Goal: Task Accomplishment & Management: Use online tool/utility

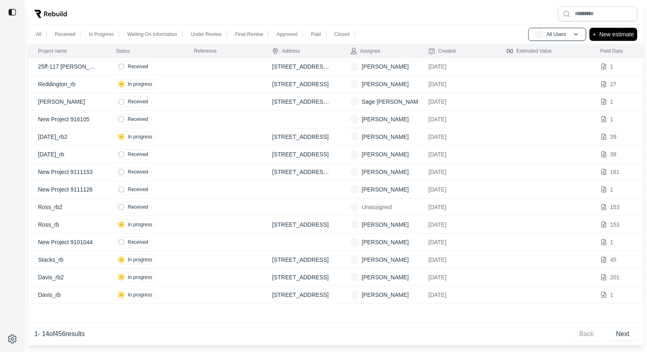
click at [199, 83] on td at bounding box center [223, 85] width 78 height 18
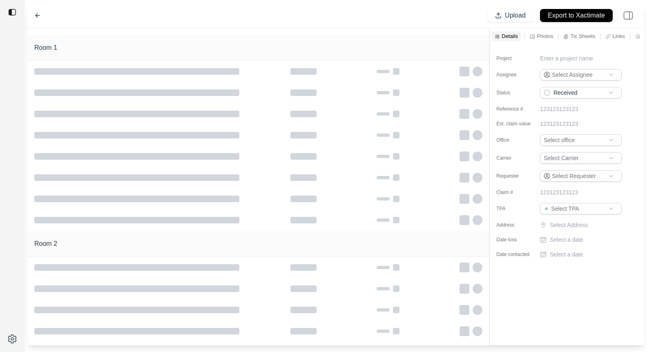
type input "**********"
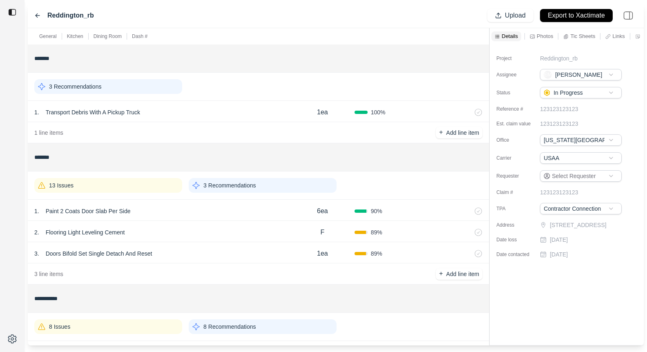
click at [547, 36] on p "Photos" at bounding box center [544, 36] width 16 height 7
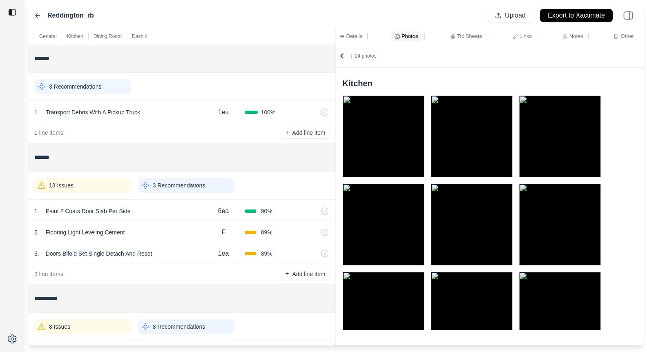
click at [306, 43] on div "**********" at bounding box center [336, 186] width 616 height 317
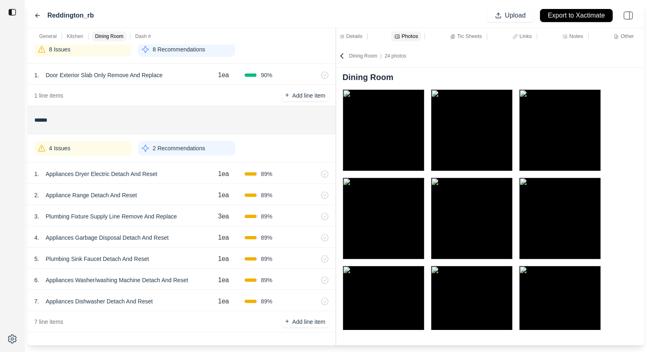
scroll to position [384, 0]
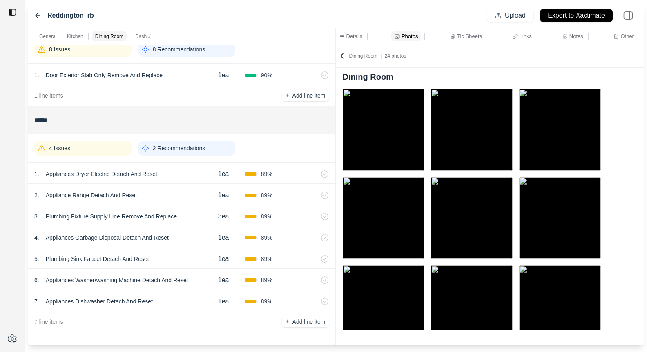
click at [37, 13] on icon at bounding box center [37, 15] width 7 height 7
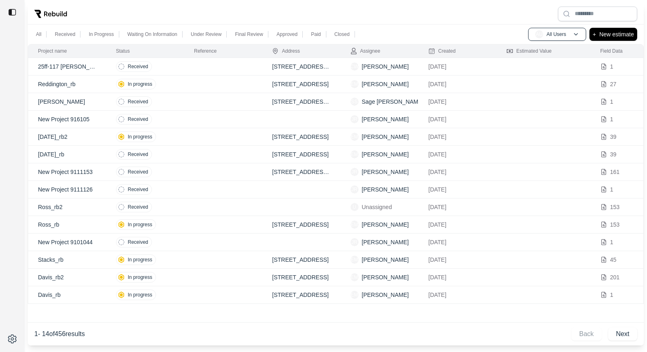
click at [174, 137] on td "In progress" at bounding box center [145, 137] width 78 height 18
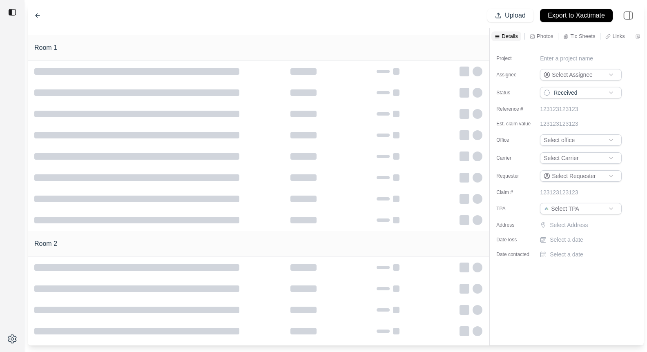
type input "**********"
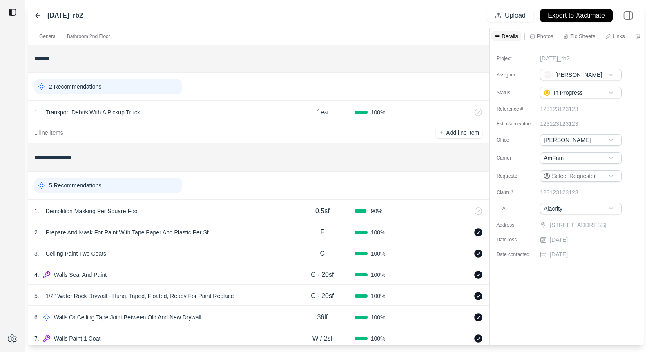
click at [547, 35] on p "Photos" at bounding box center [544, 36] width 16 height 7
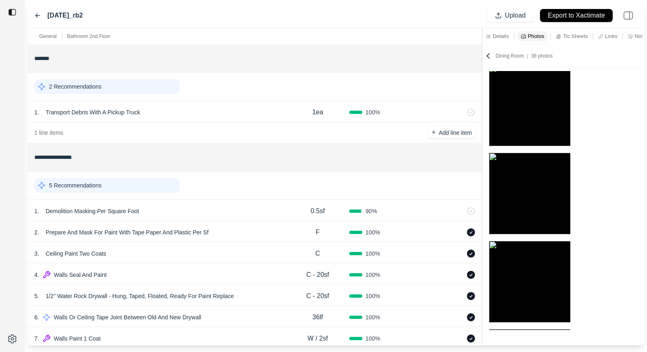
scroll to position [119, 0]
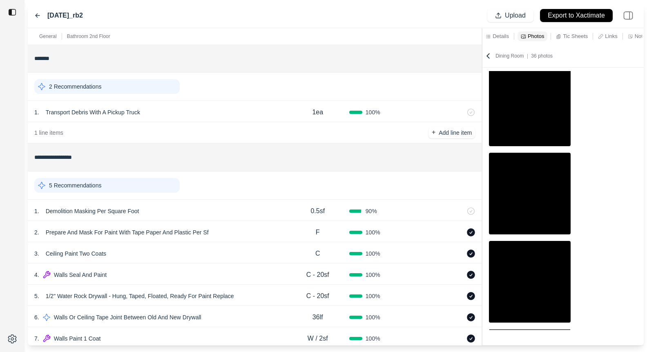
click at [482, 60] on div at bounding box center [482, 186] width 0 height 317
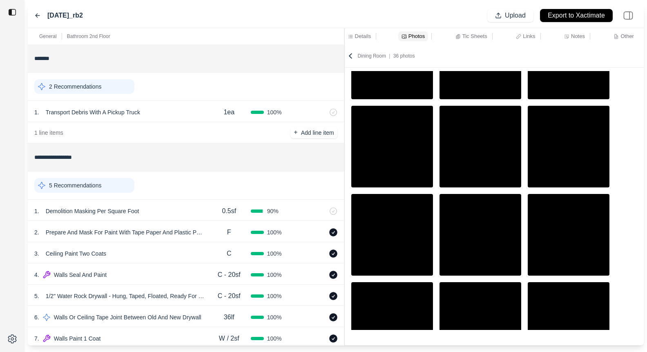
scroll to position [642, 0]
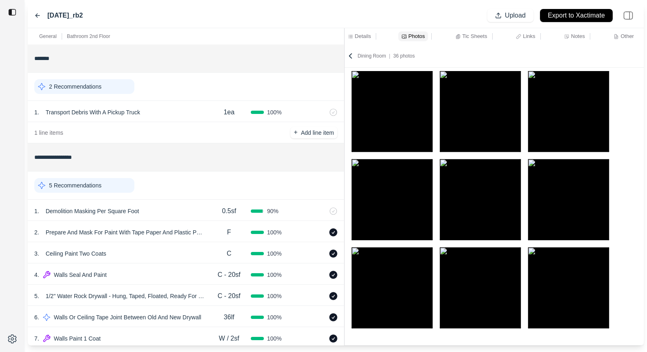
click at [592, 200] on img at bounding box center [568, 200] width 82 height 82
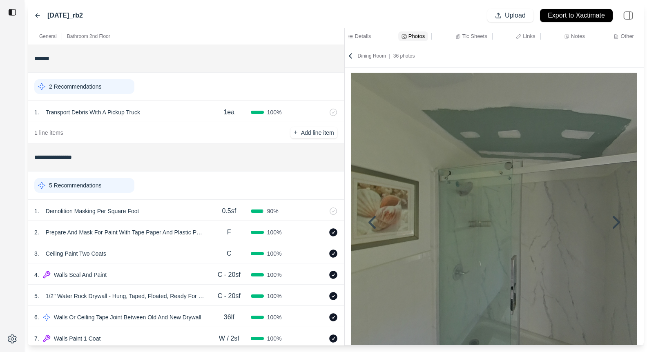
scroll to position [48, 0]
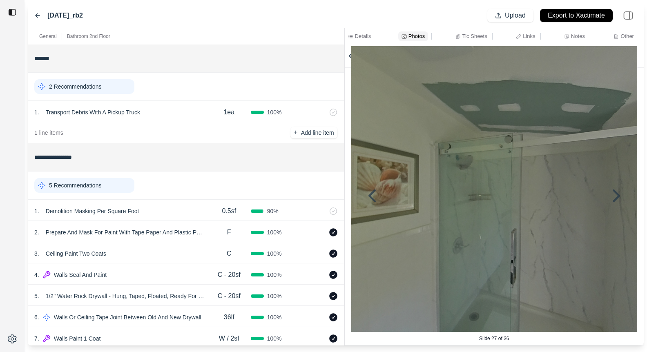
click at [101, 184] on p "5 Recommendations" at bounding box center [75, 185] width 52 height 8
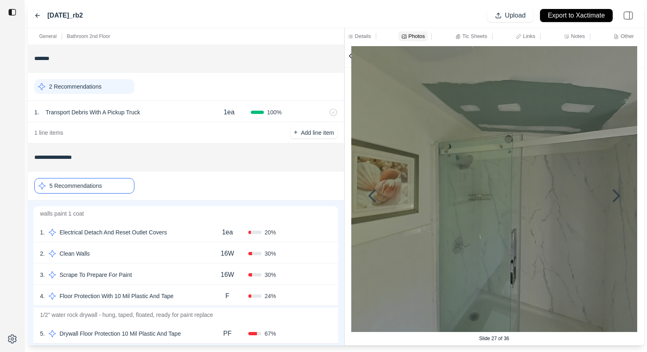
click at [182, 231] on div "1 . Electrical Detach And Reset Outlet Covers" at bounding box center [123, 232] width 167 height 11
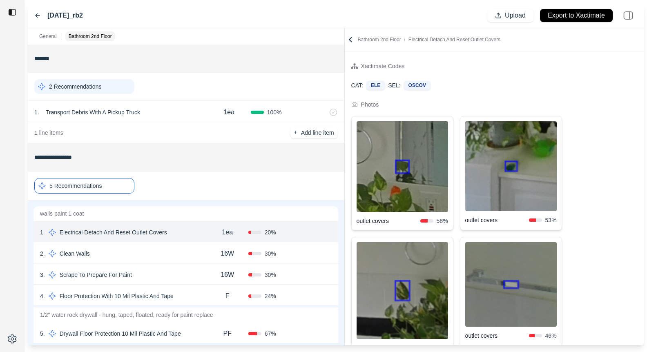
click at [350, 40] on icon at bounding box center [350, 39] width 2 height 4
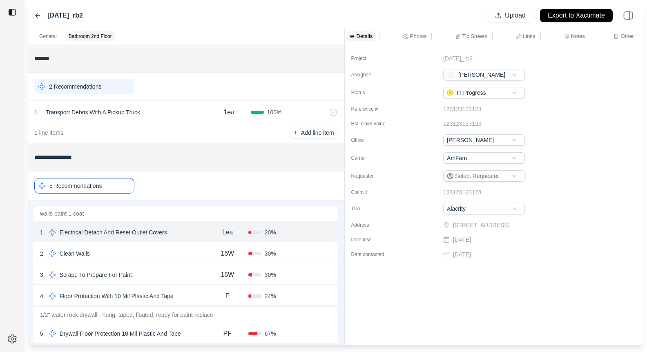
click at [114, 181] on div "5 Recommendations" at bounding box center [84, 186] width 100 height 16
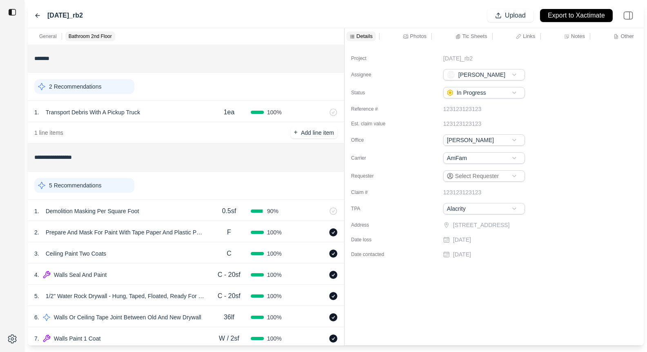
click at [411, 31] on div "Photos" at bounding box center [414, 36] width 27 height 10
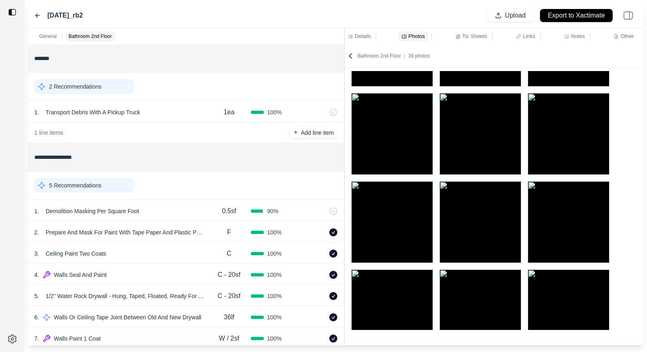
scroll to position [269, 0]
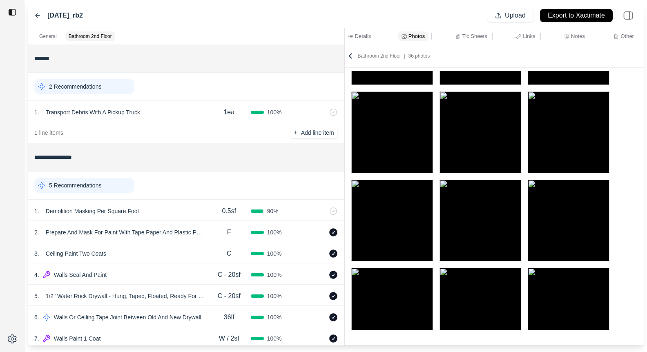
click at [551, 210] on img at bounding box center [568, 221] width 82 height 82
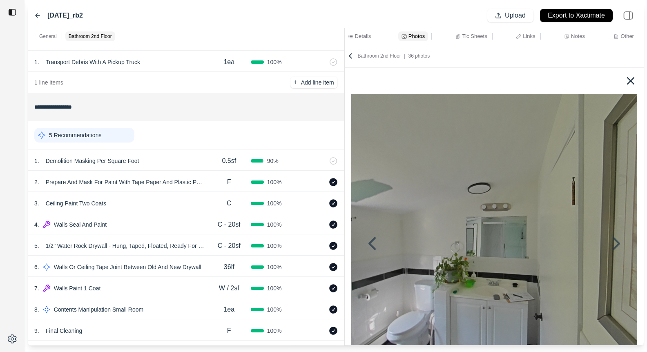
scroll to position [38, 0]
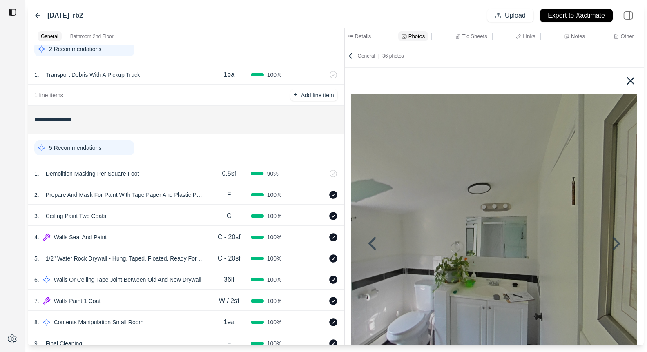
click at [350, 52] on icon at bounding box center [350, 56] width 8 height 8
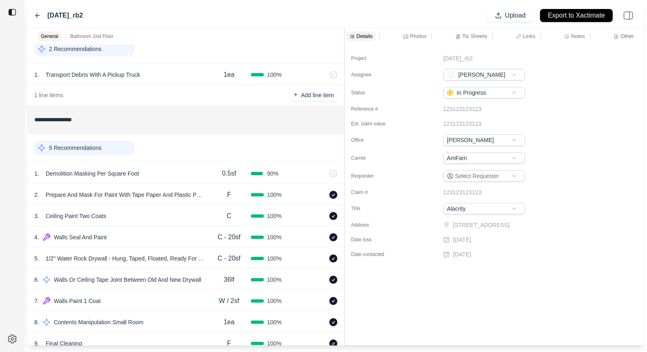
click at [464, 36] on p "Tic Sheets" at bounding box center [474, 36] width 25 height 7
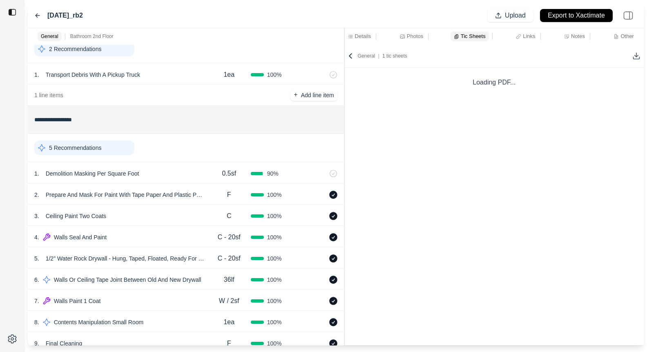
click at [412, 35] on p "Photos" at bounding box center [415, 36] width 16 height 7
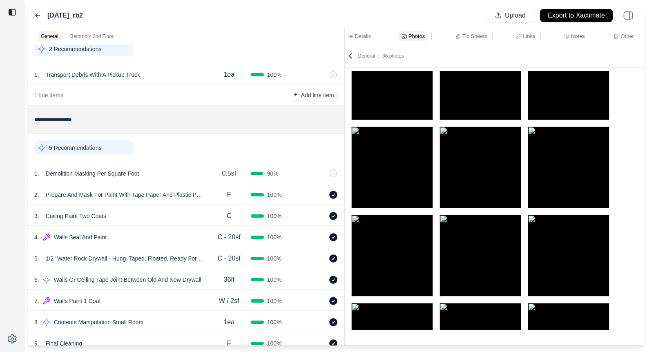
scroll to position [594, 0]
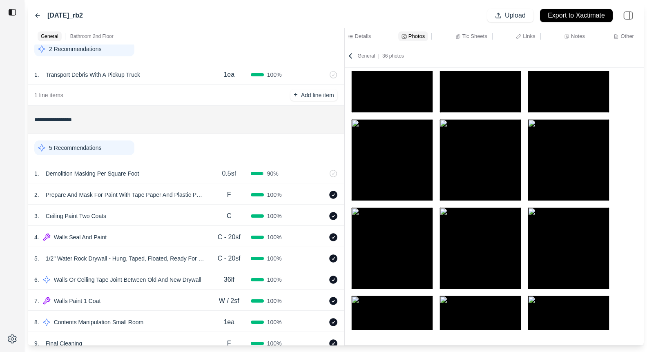
click at [587, 254] on img at bounding box center [568, 248] width 82 height 82
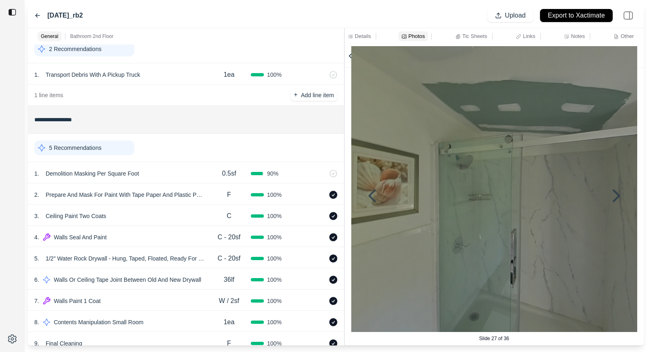
scroll to position [47, 0]
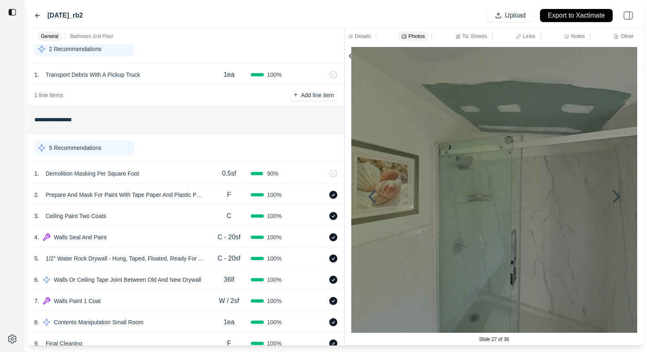
click at [38, 15] on icon at bounding box center [37, 15] width 7 height 7
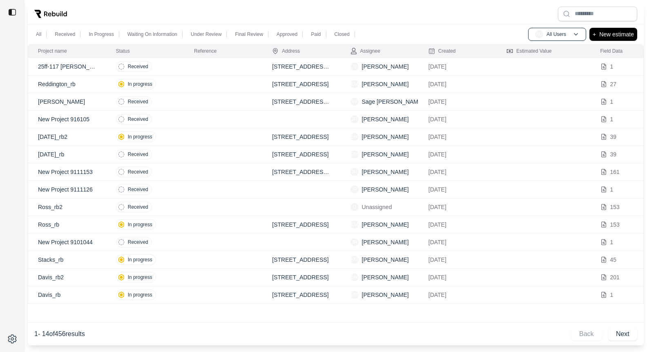
click at [178, 220] on td "In progress" at bounding box center [145, 225] width 78 height 18
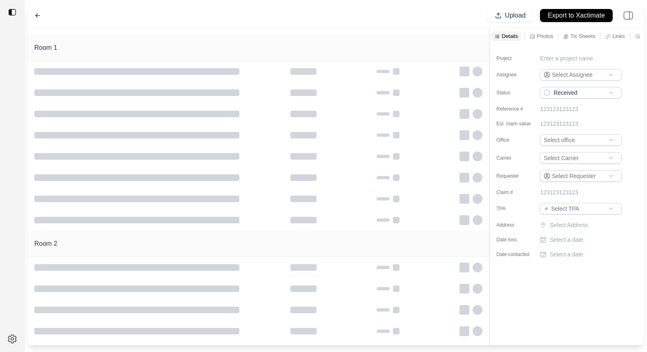
type input "**********"
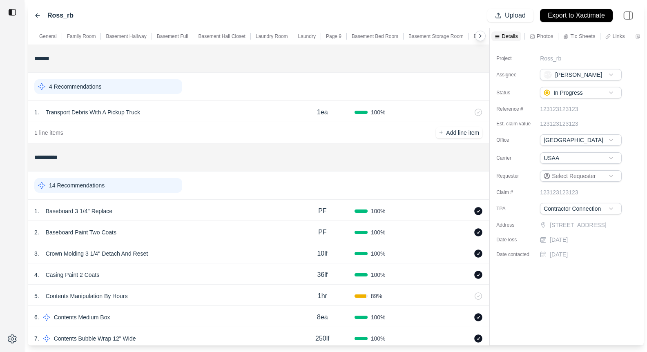
click at [543, 34] on p "Photos" at bounding box center [544, 36] width 16 height 7
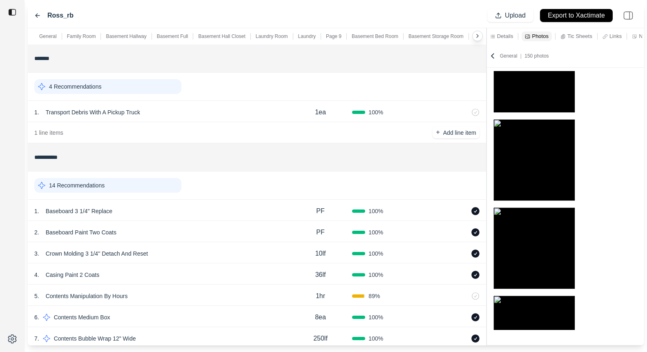
scroll to position [241, 0]
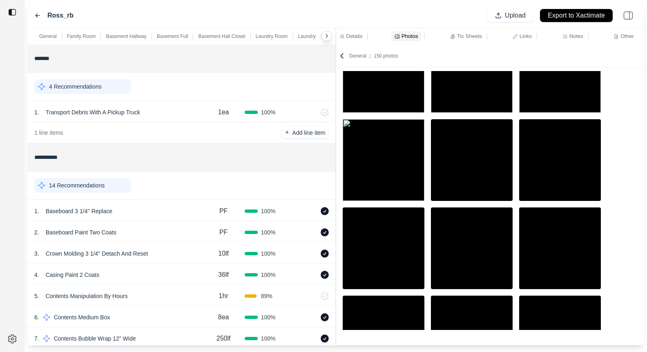
click at [298, 51] on div "**********" at bounding box center [336, 186] width 616 height 317
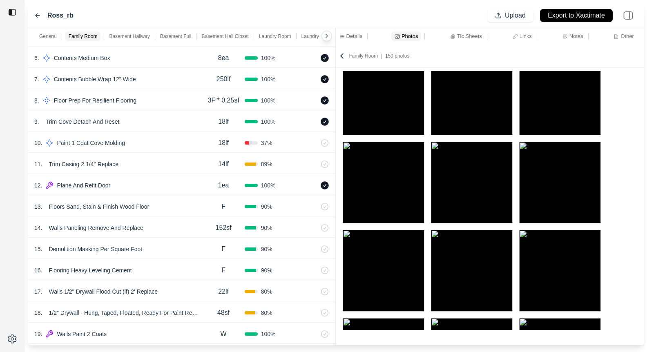
scroll to position [310, 0]
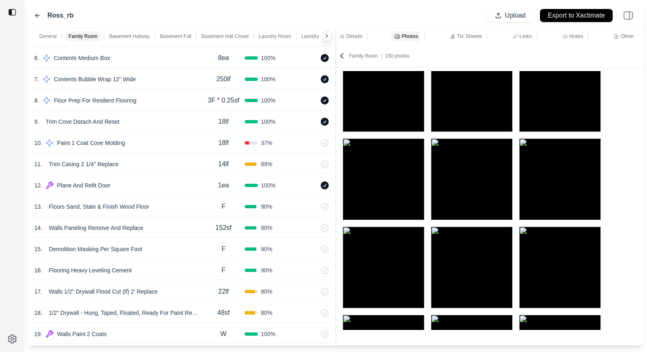
click at [489, 204] on img at bounding box center [472, 179] width 82 height 82
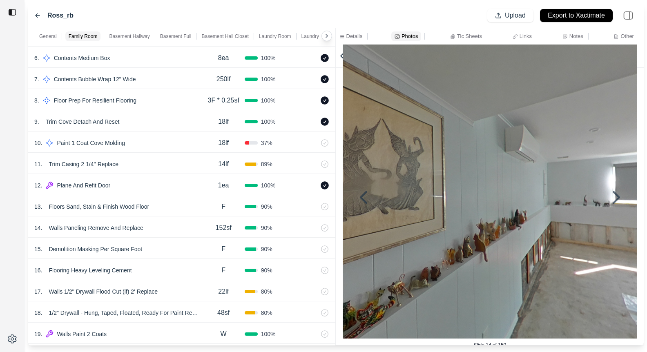
scroll to position [56, 0]
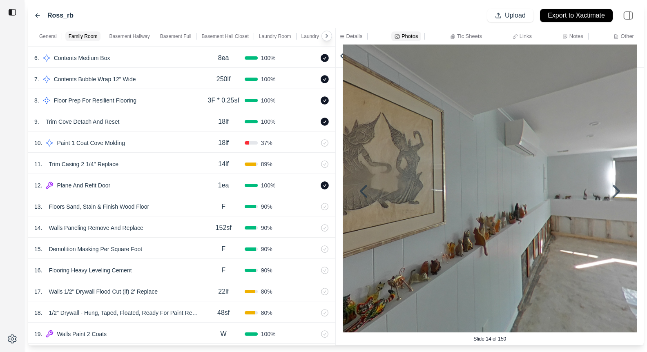
click at [610, 191] on icon at bounding box center [616, 192] width 20 height 20
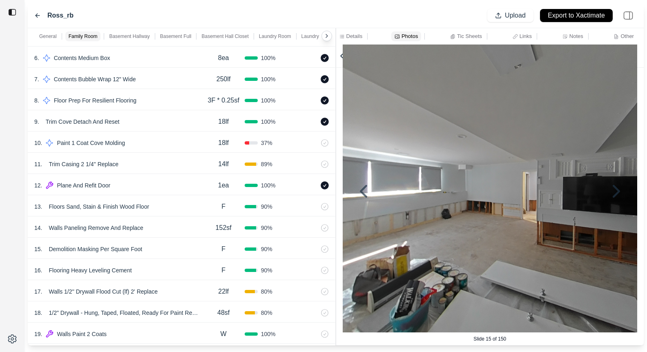
click at [610, 191] on icon at bounding box center [616, 192] width 20 height 20
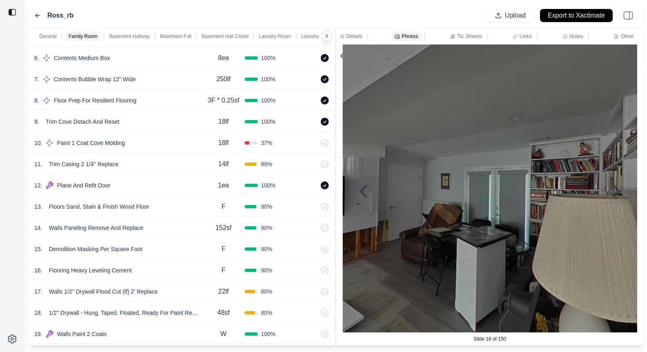
click at [610, 191] on icon at bounding box center [616, 192] width 20 height 20
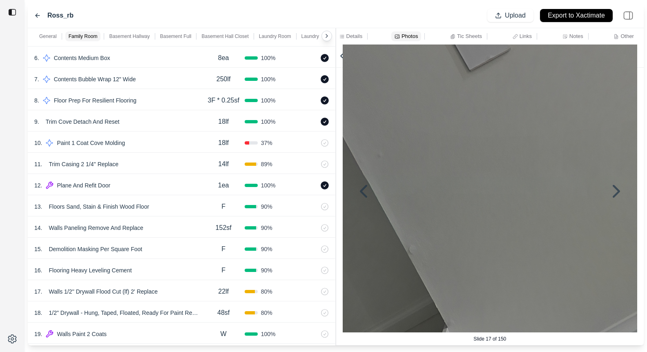
click at [610, 191] on icon at bounding box center [616, 192] width 20 height 20
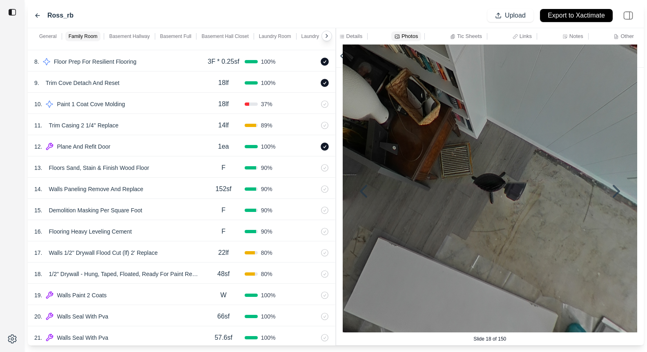
scroll to position [0, 0]
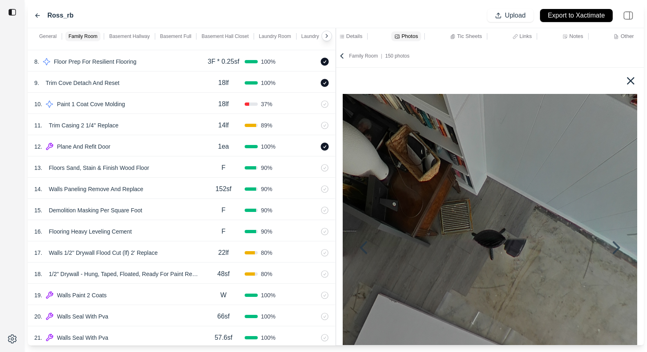
click at [628, 81] on icon at bounding box center [630, 80] width 13 height 13
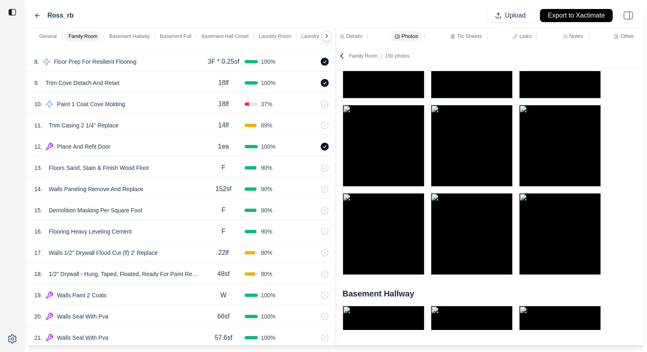
scroll to position [879, 0]
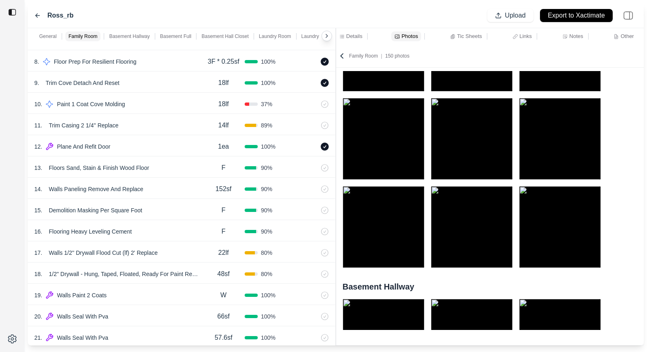
click at [527, 38] on p "Links" at bounding box center [525, 36] width 12 height 7
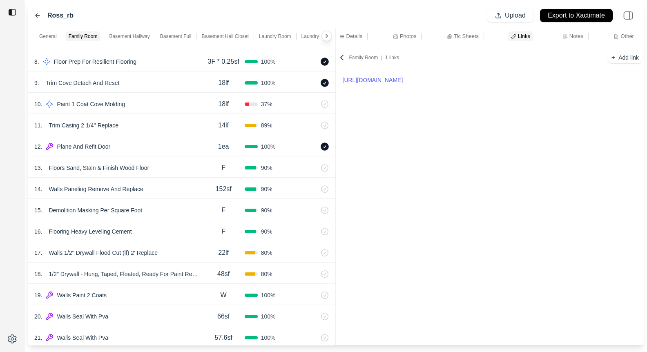
click at [436, 80] on link "https://app.docusketch.com/player/KM-YVsLh" at bounding box center [490, 79] width 295 height 11
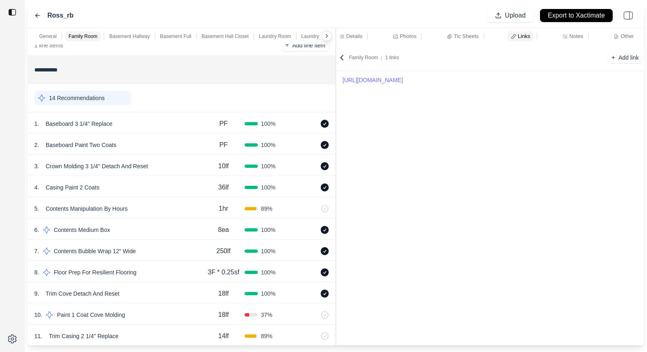
scroll to position [0, 0]
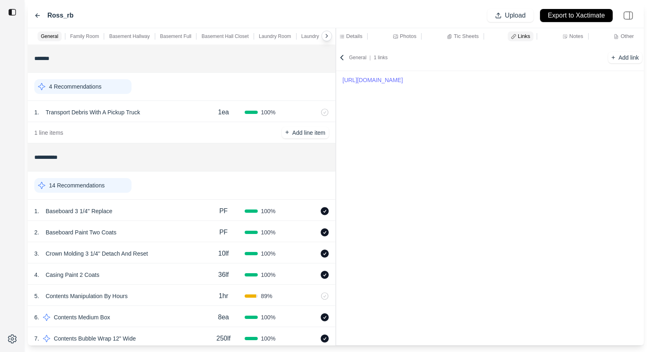
click at [401, 34] on p "Photos" at bounding box center [408, 36] width 16 height 7
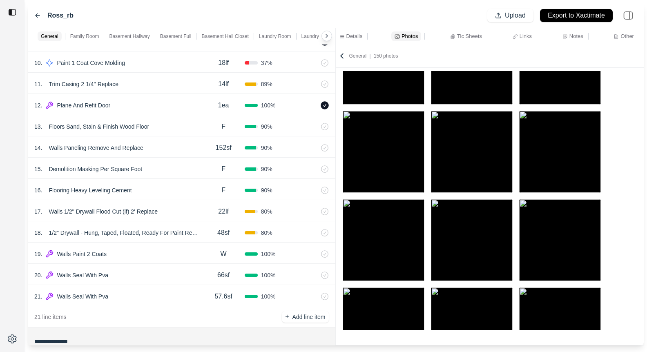
scroll to position [560, 0]
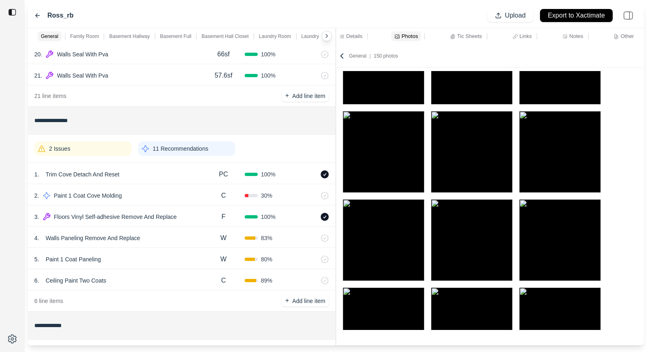
click at [240, 120] on input "**********" at bounding box center [181, 120] width 294 height 15
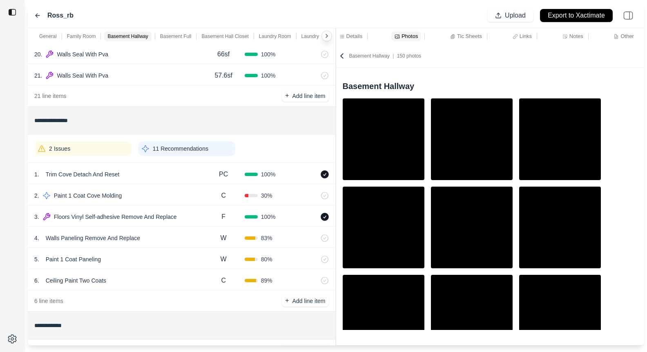
scroll to position [1089, 0]
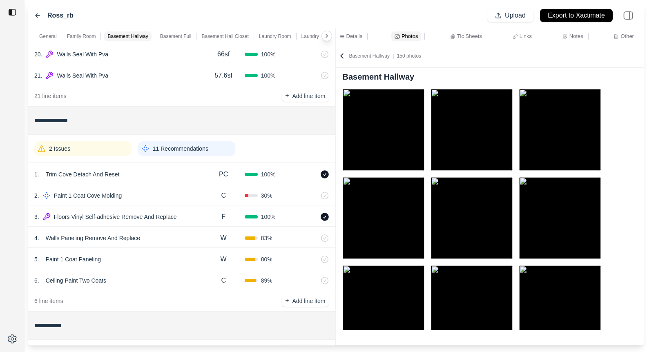
click at [305, 146] on div "2 Issues 11 Recommendations" at bounding box center [181, 148] width 294 height 21
click at [179, 238] on div "4 . Walls Paneling Remove And Replace" at bounding box center [118, 237] width 168 height 11
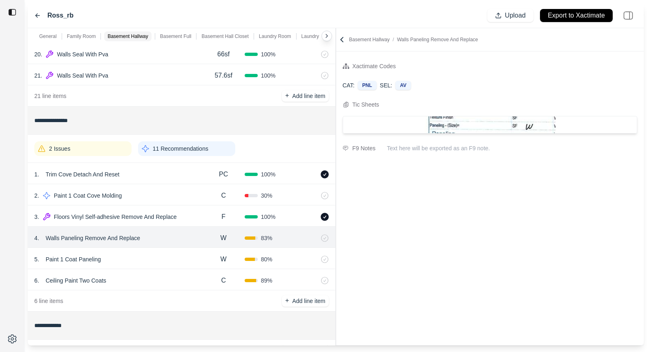
click at [343, 39] on icon at bounding box center [342, 40] width 8 height 8
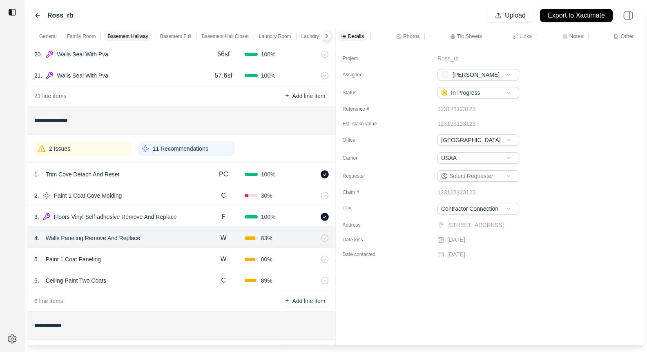
click at [192, 243] on div "4 . Walls Paneling Remove And Replace" at bounding box center [118, 237] width 168 height 11
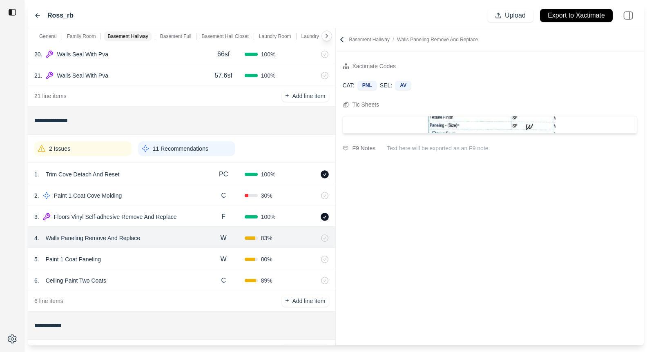
click at [342, 41] on icon at bounding box center [341, 39] width 2 height 4
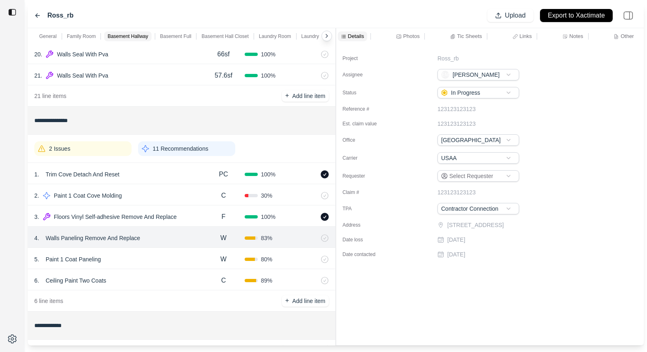
click at [405, 34] on p "Photos" at bounding box center [411, 36] width 16 height 7
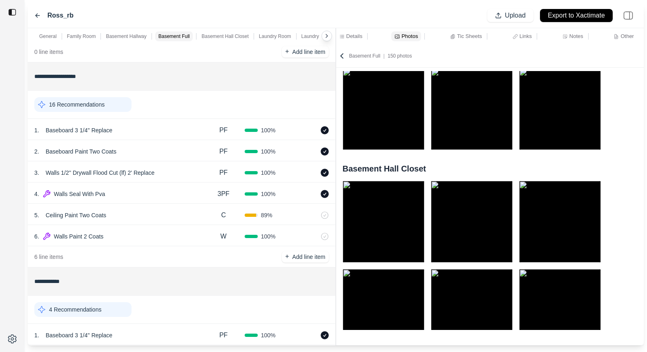
scroll to position [853, 0]
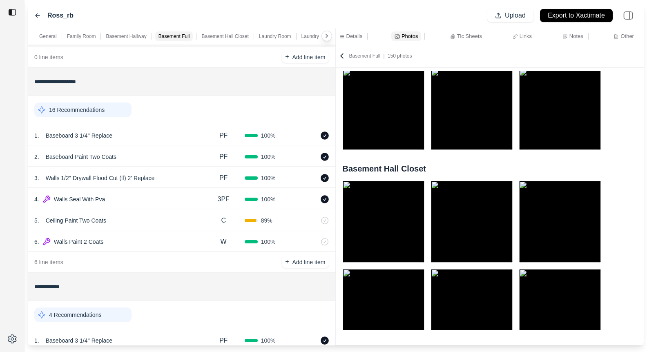
click at [178, 170] on div "3 . Walls 1/2'' Drywall Flood Cut (lf) 2' Replace PF 100 %" at bounding box center [181, 177] width 307 height 21
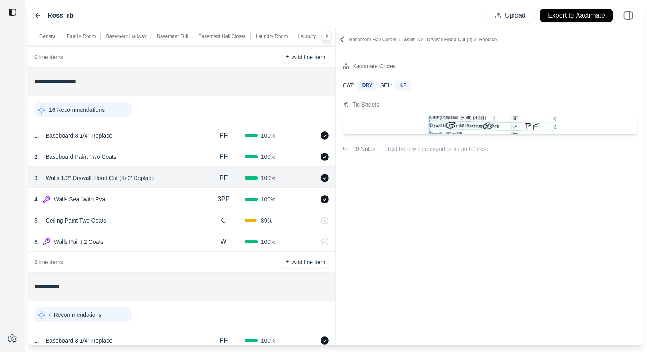
click at [171, 88] on input "**********" at bounding box center [181, 81] width 294 height 15
click at [340, 38] on icon at bounding box center [342, 40] width 8 height 8
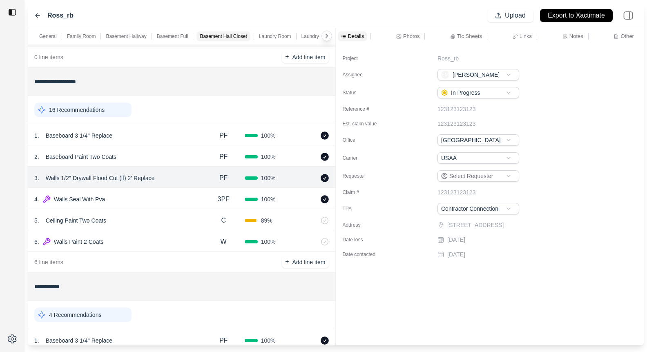
click at [405, 36] on p "Photos" at bounding box center [411, 36] width 16 height 7
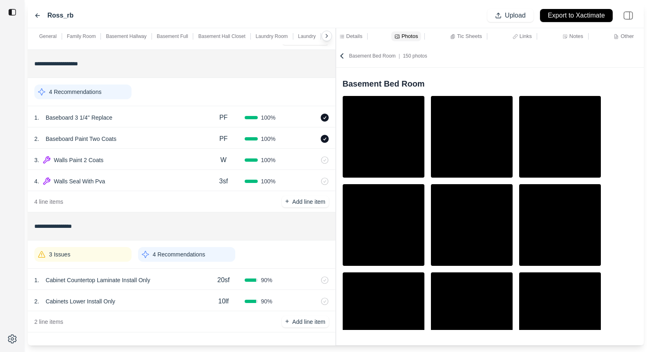
scroll to position [2926, 0]
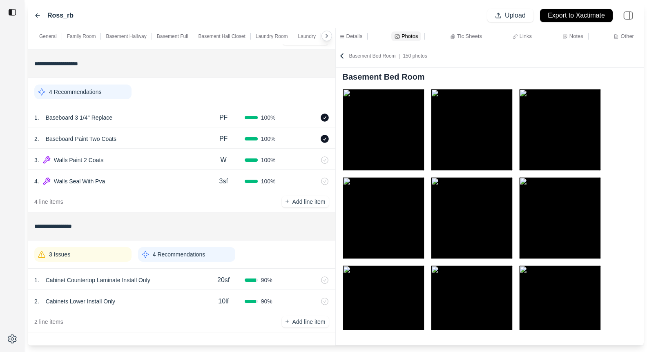
click at [214, 230] on input "**********" at bounding box center [181, 226] width 294 height 15
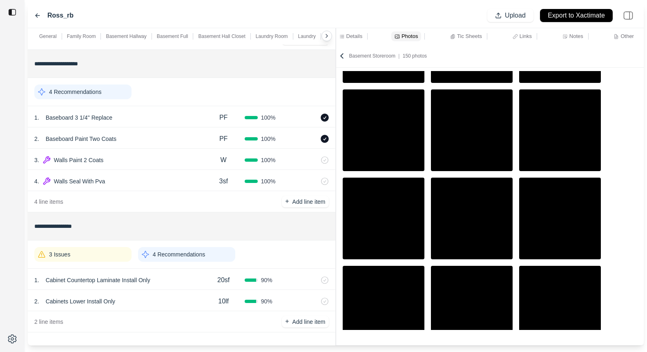
scroll to position [4310, 0]
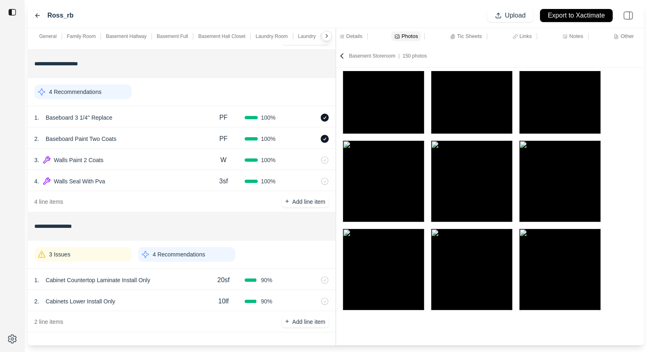
click at [91, 258] on div "3 Issues" at bounding box center [82, 254] width 97 height 15
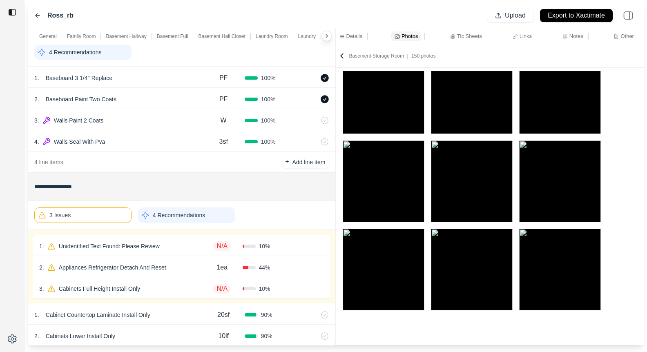
scroll to position [1495, 0]
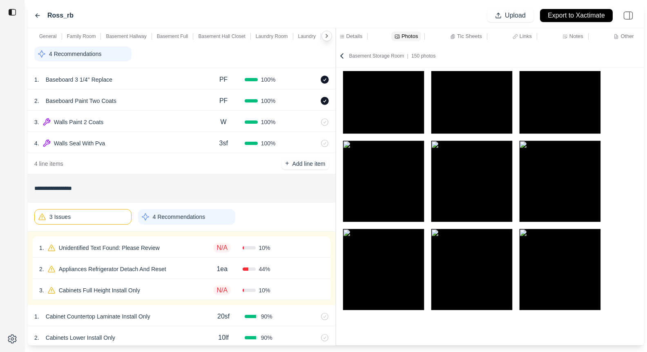
click at [188, 271] on div "2 . Appliances Refrigerator Detach And Reset" at bounding box center [120, 268] width 162 height 11
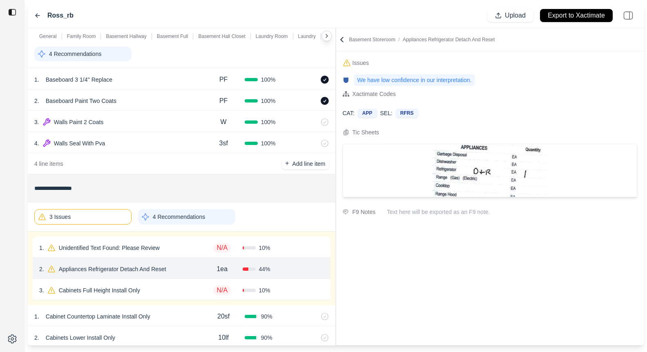
click at [98, 221] on div "3 Issues" at bounding box center [82, 217] width 97 height 16
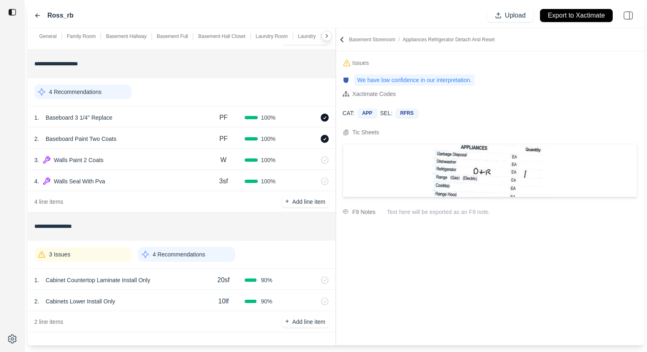
scroll to position [1457, 0]
click at [337, 42] on div "**********" at bounding box center [336, 186] width 616 height 317
click at [340, 41] on icon at bounding box center [342, 40] width 8 height 8
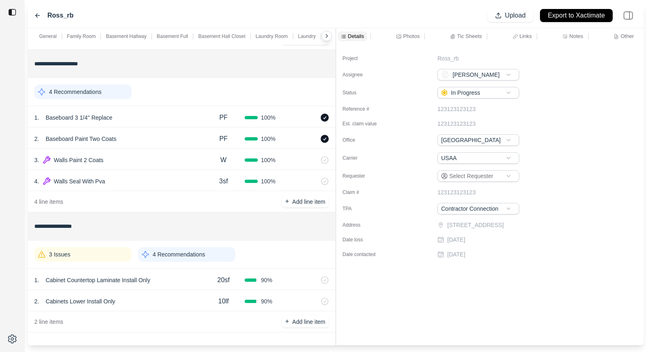
click at [109, 252] on div "3 Issues" at bounding box center [82, 254] width 97 height 15
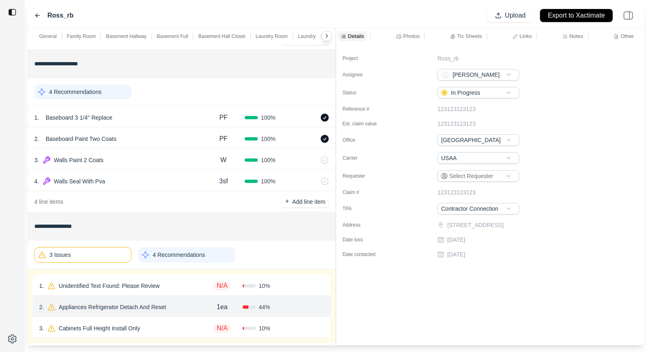
scroll to position [1495, 0]
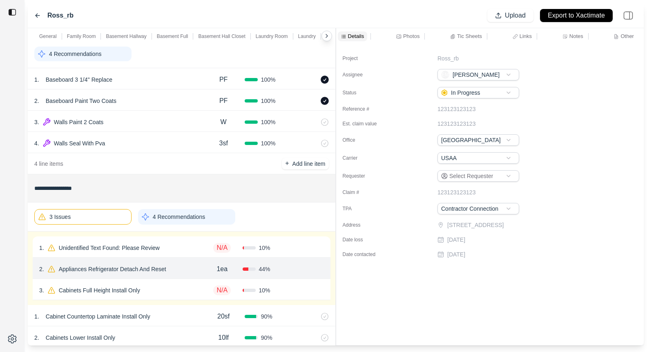
click at [158, 291] on div "3 . Cabinets Full Height Install Only" at bounding box center [120, 290] width 162 height 11
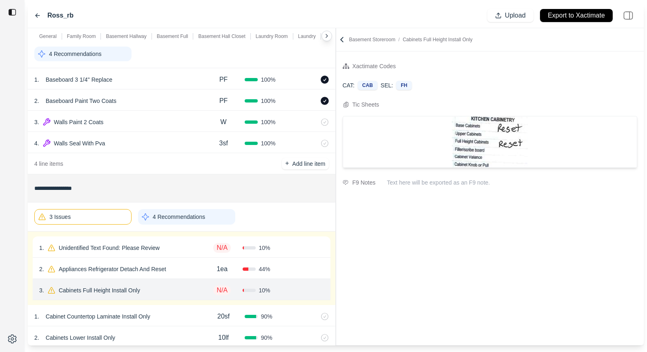
click at [180, 250] on div "1 . Unidentified Text Found: Please Review" at bounding box center [120, 247] width 162 height 11
select select "*"
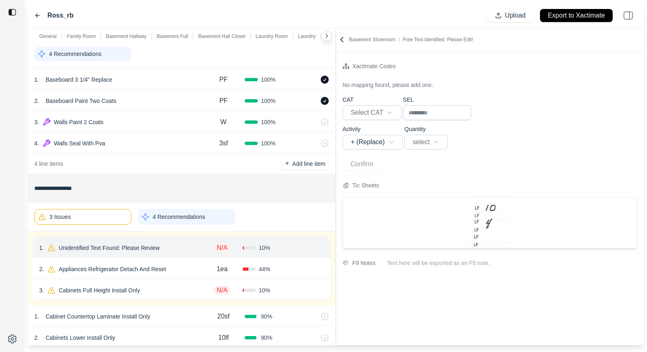
click at [94, 216] on div "3 Issues" at bounding box center [82, 217] width 97 height 16
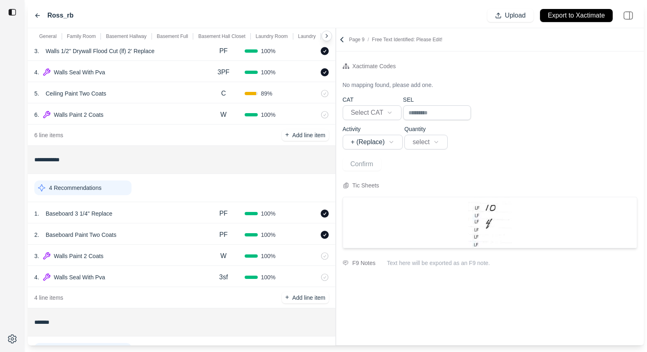
scroll to position [943, 0]
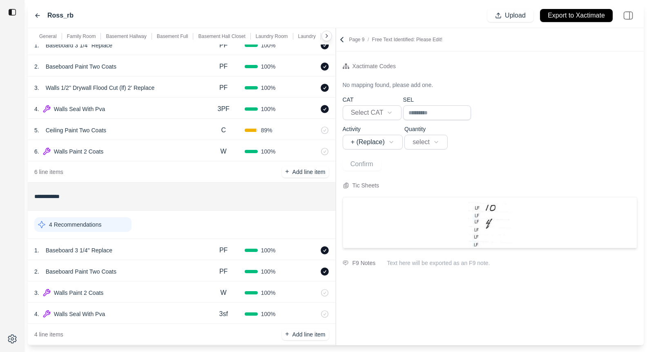
click at [40, 17] on icon at bounding box center [37, 15] width 7 height 7
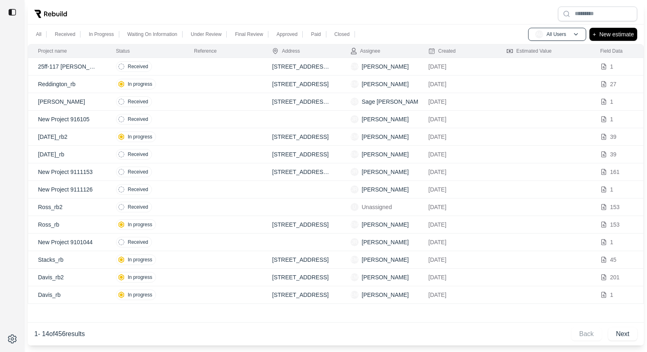
click at [183, 259] on td "In progress" at bounding box center [145, 260] width 78 height 18
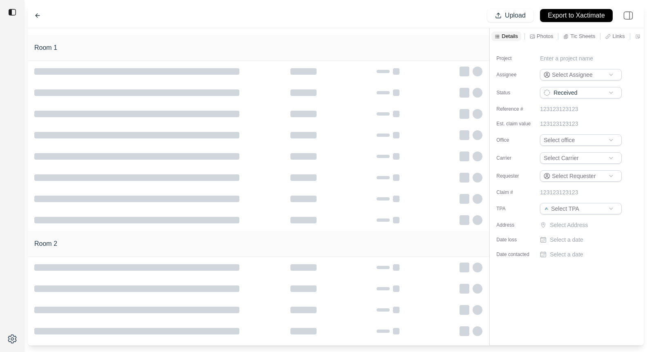
type input "**********"
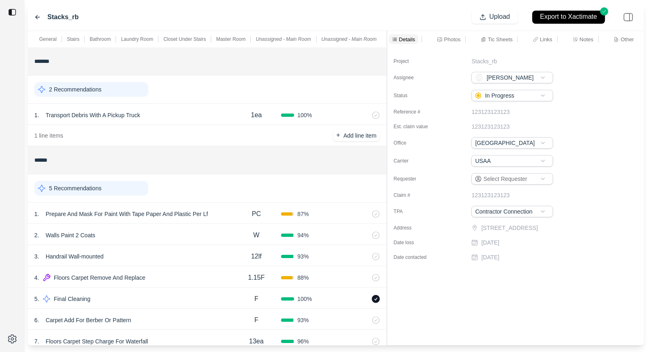
click at [388, 51] on div "General Stairs Bathroom Laundry Room Closet Under Stairs Master Room Unassigned…" at bounding box center [336, 188] width 616 height 314
click at [456, 43] on div "Photos" at bounding box center [448, 39] width 27 height 10
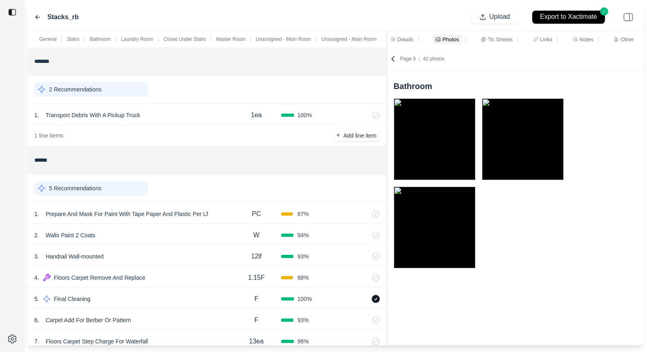
click at [428, 58] on span "42 photos" at bounding box center [434, 59] width 22 height 6
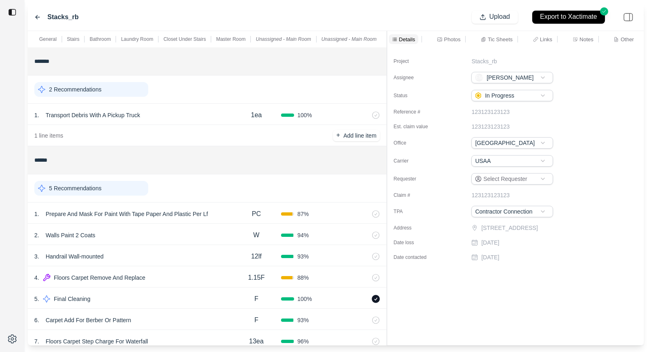
click at [442, 43] on div "Photos" at bounding box center [448, 39] width 27 height 10
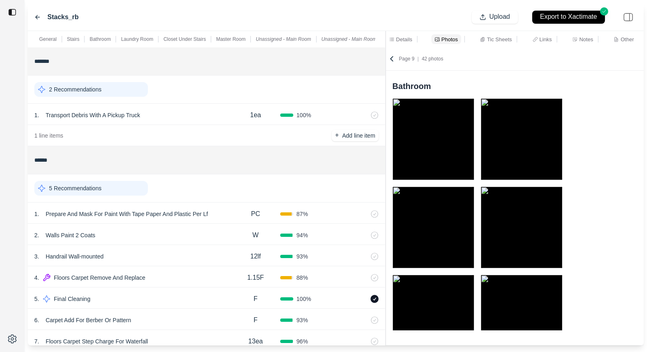
click at [299, 80] on div "General Stairs Bathroom Laundry Room Closet Under Stairs Master Room Unassigned…" at bounding box center [336, 188] width 616 height 314
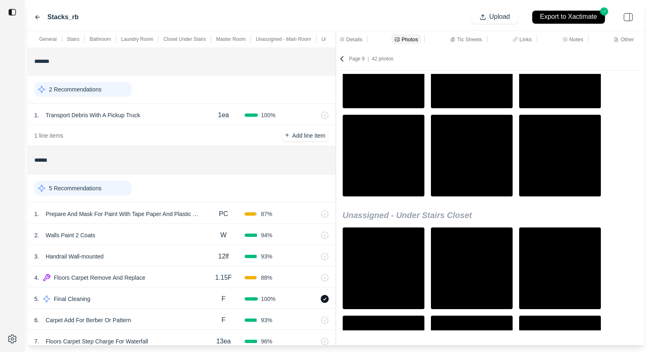
scroll to position [1095, 0]
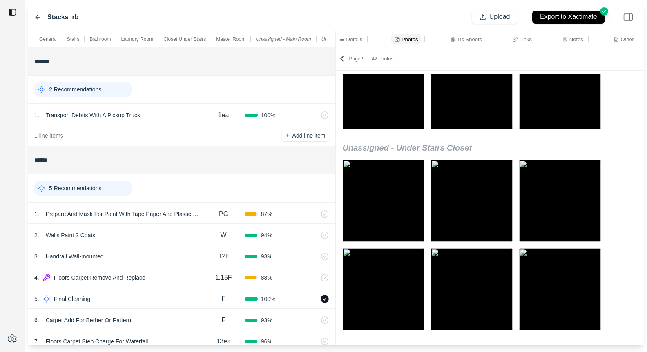
click at [37, 16] on icon at bounding box center [38, 17] width 4 height 4
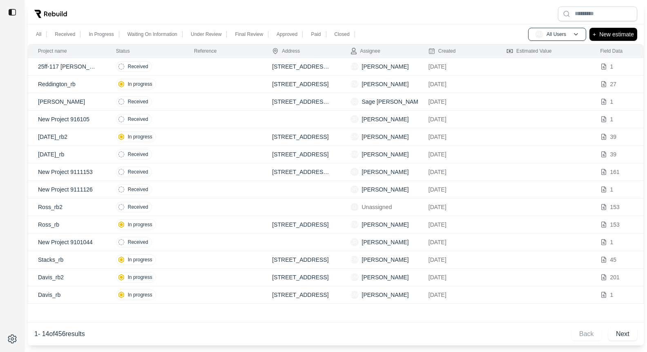
click at [222, 280] on td at bounding box center [223, 278] width 78 height 18
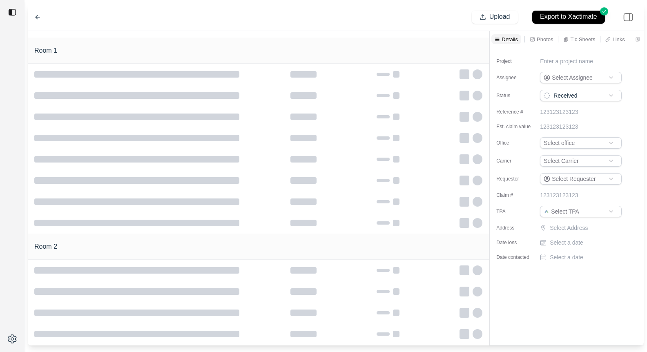
type input "**********"
click at [540, 39] on p "Photos" at bounding box center [544, 39] width 16 height 7
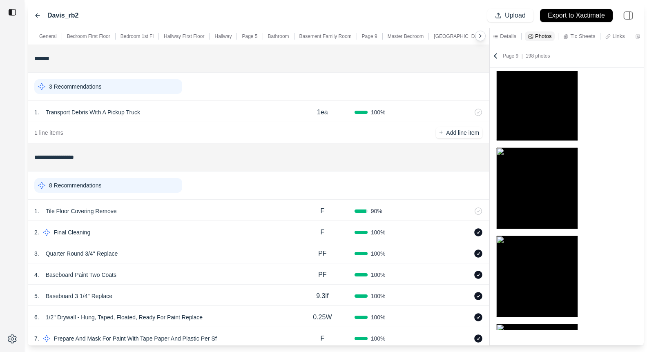
scroll to position [389, 0]
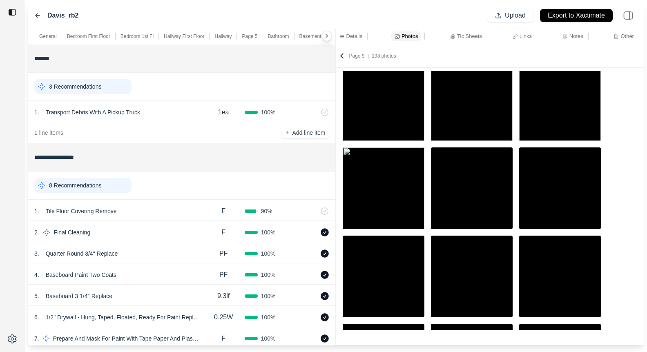
click at [273, 42] on div "**********" at bounding box center [336, 186] width 616 height 317
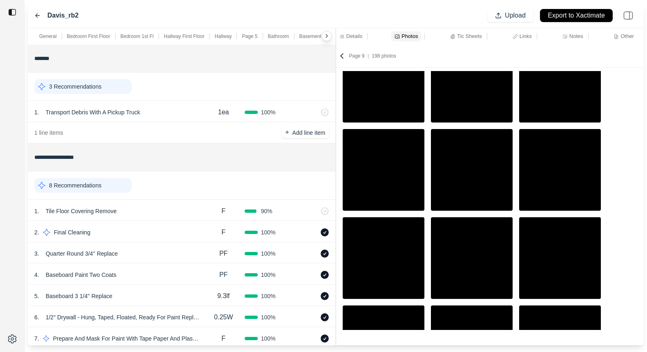
scroll to position [1026, 0]
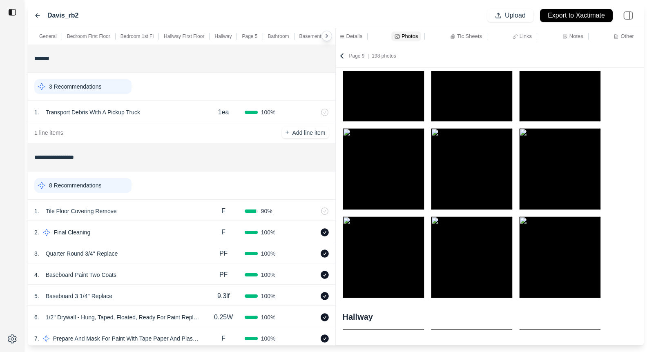
click at [161, 209] on div "1 . Tile Floor Covering Remove" at bounding box center [118, 210] width 168 height 11
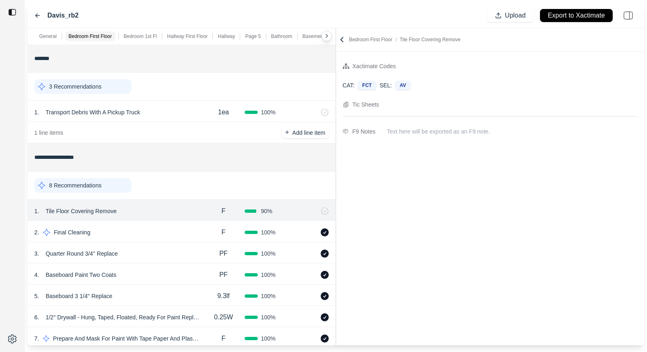
click at [341, 40] on icon at bounding box center [342, 40] width 8 height 8
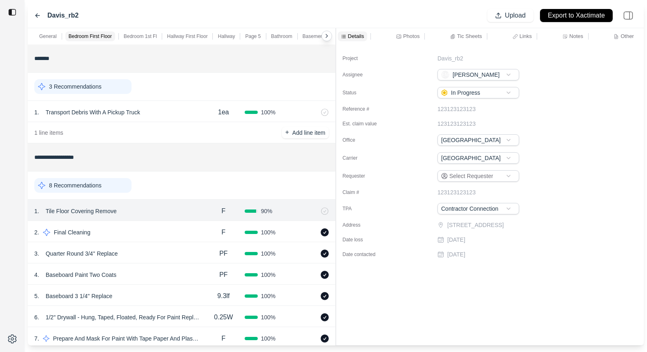
click at [408, 29] on div "Details Photos Tic Sheets Links Notes Other" at bounding box center [490, 36] width 308 height 16
click at [411, 36] on p "Photos" at bounding box center [411, 36] width 16 height 7
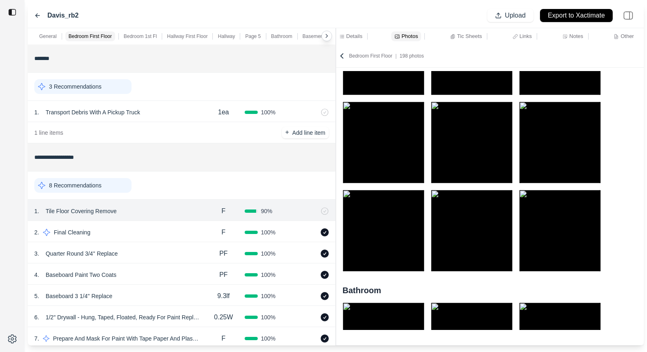
scroll to position [1494, 0]
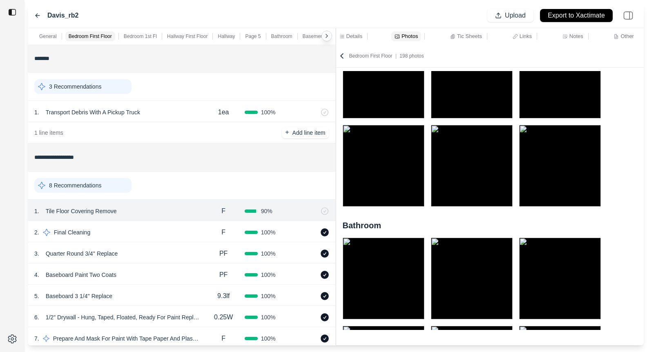
click at [379, 15] on div "Davis_rb2 Upload Export to Xactimate" at bounding box center [336, 15] width 616 height 25
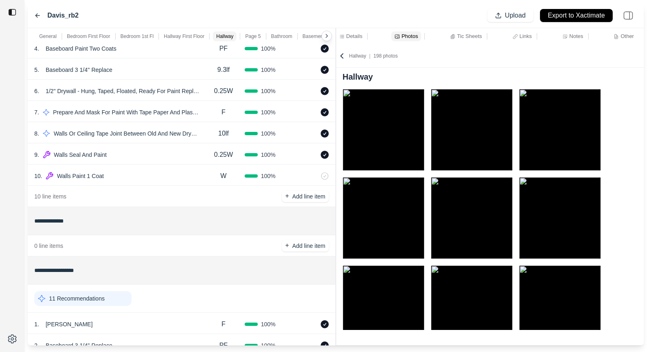
scroll to position [0, 0]
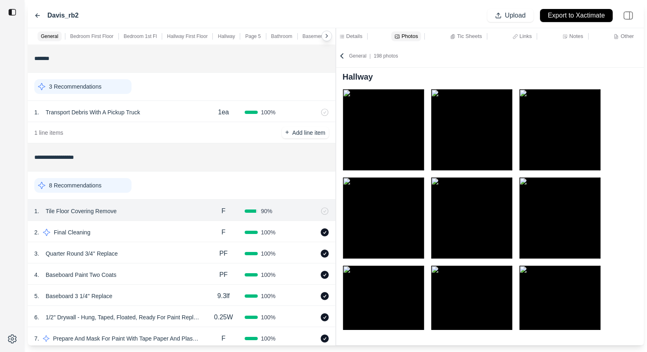
click at [36, 13] on icon at bounding box center [37, 15] width 7 height 7
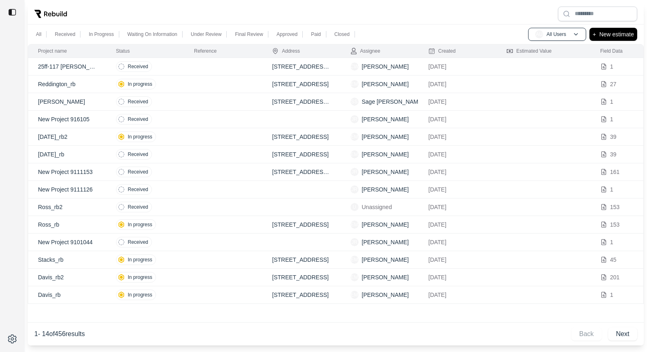
click at [196, 224] on td at bounding box center [223, 225] width 78 height 18
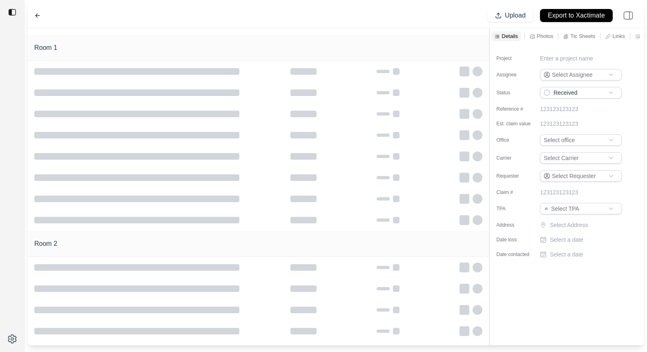
type input "**********"
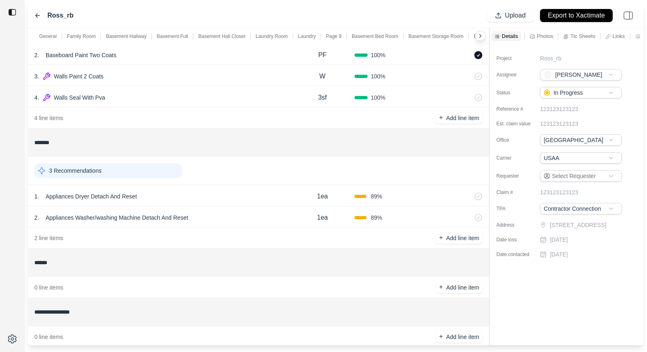
scroll to position [1169, 0]
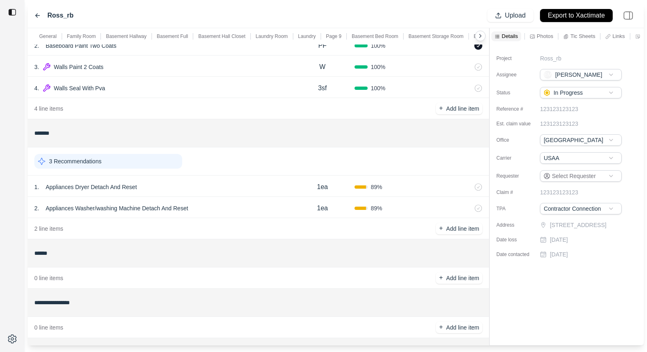
click at [409, 34] on p "Basement Storage Room" at bounding box center [435, 36] width 55 height 7
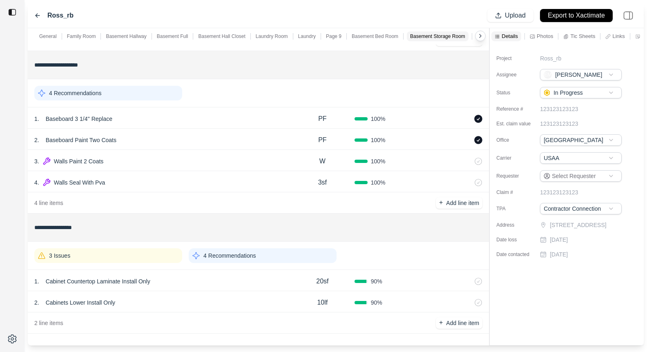
scroll to position [1457, 0]
click at [194, 112] on div "1 . Baseboard 3 1/4'' Replace" at bounding box center [162, 117] width 256 height 11
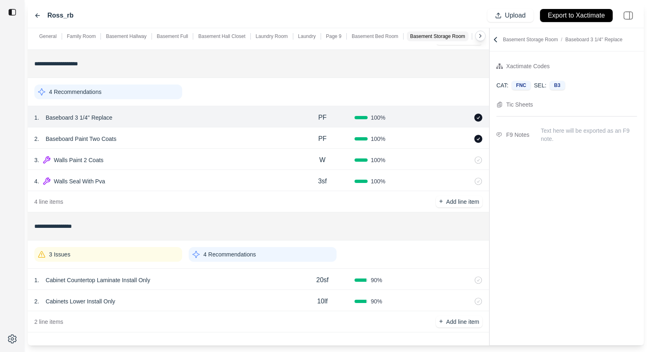
click at [182, 70] on input "**********" at bounding box center [258, 63] width 448 height 15
click at [493, 39] on icon at bounding box center [495, 40] width 8 height 8
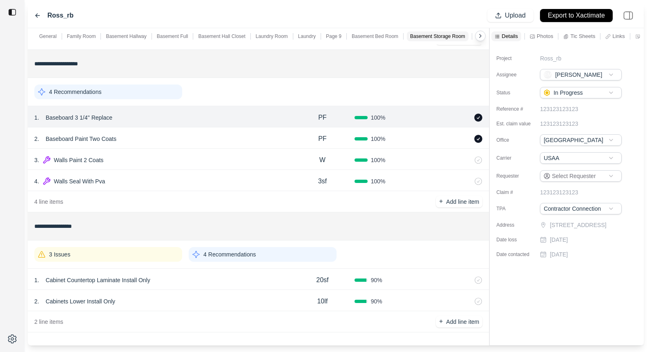
click at [534, 34] on icon at bounding box center [531, 36] width 5 height 5
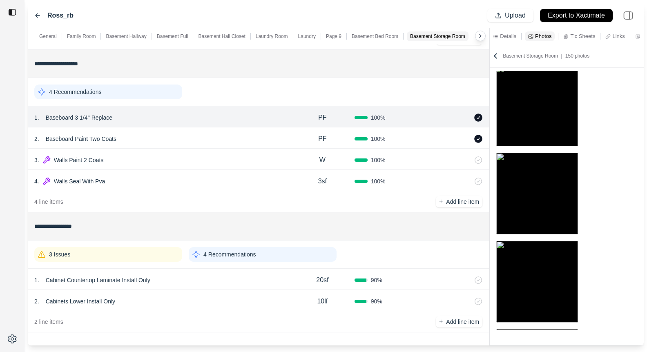
scroll to position [384, 0]
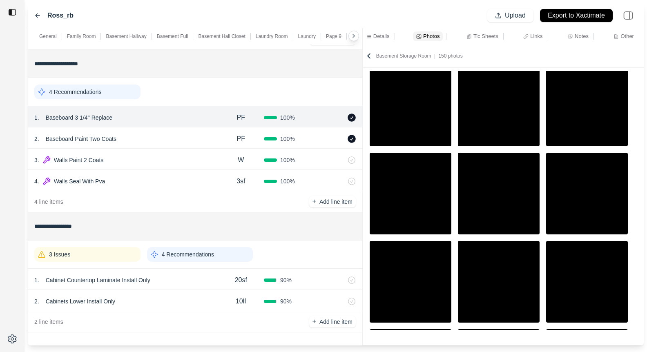
click at [363, 67] on div at bounding box center [363, 186] width 0 height 317
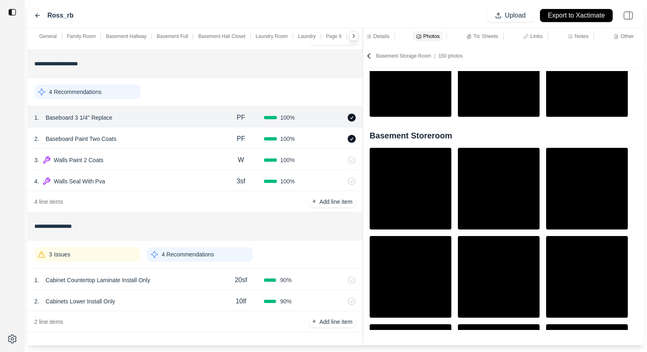
scroll to position [3769, 0]
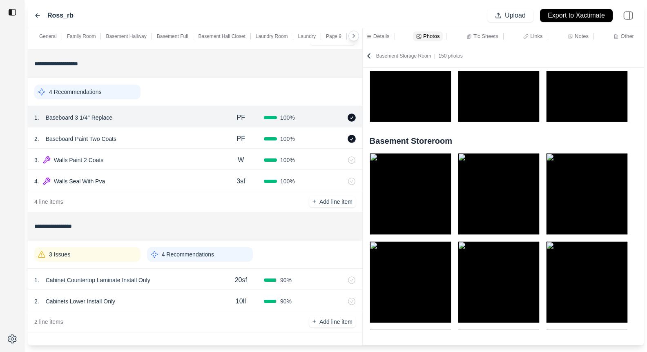
click at [572, 177] on img at bounding box center [587, 194] width 82 height 82
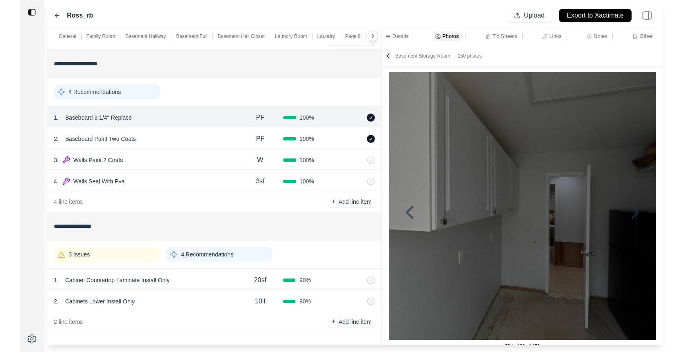
scroll to position [29, 0]
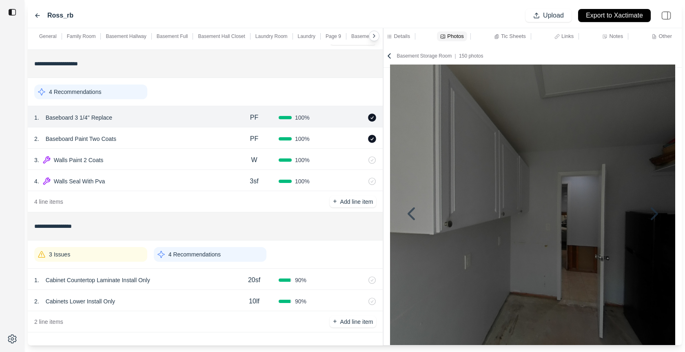
click at [36, 16] on icon at bounding box center [37, 15] width 7 height 7
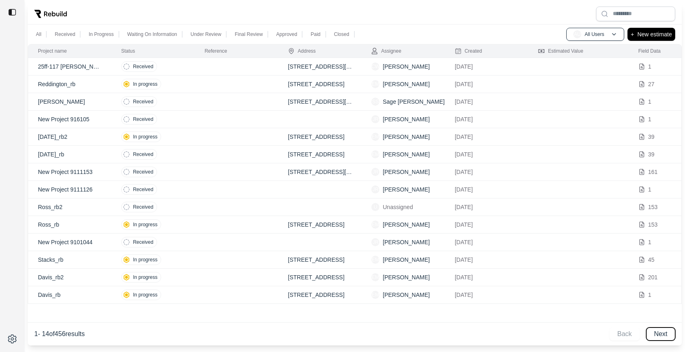
click at [647, 335] on button "Next" at bounding box center [661, 333] width 29 height 13
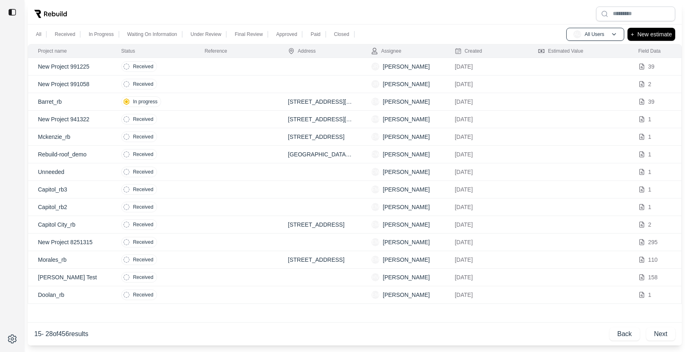
click at [206, 100] on td at bounding box center [236, 102] width 83 height 18
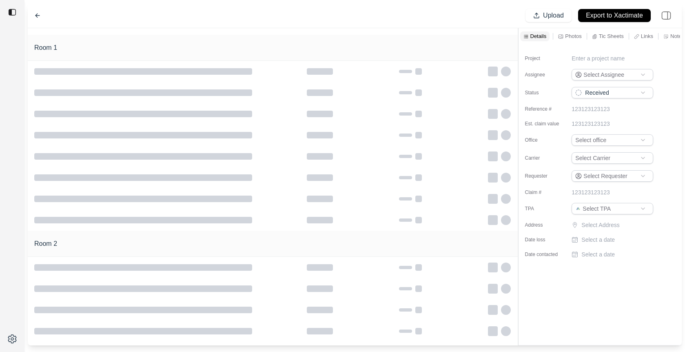
type input "**********"
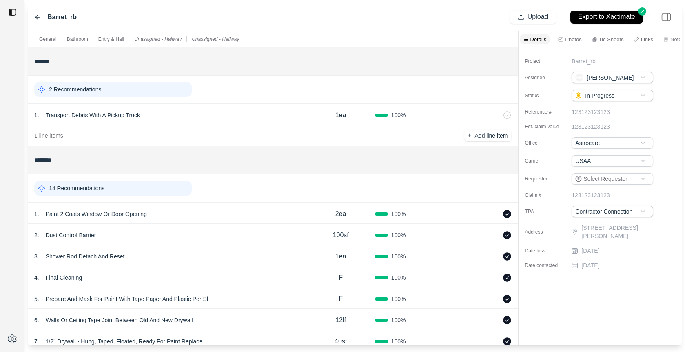
click at [565, 40] on p "Photos" at bounding box center [573, 39] width 16 height 7
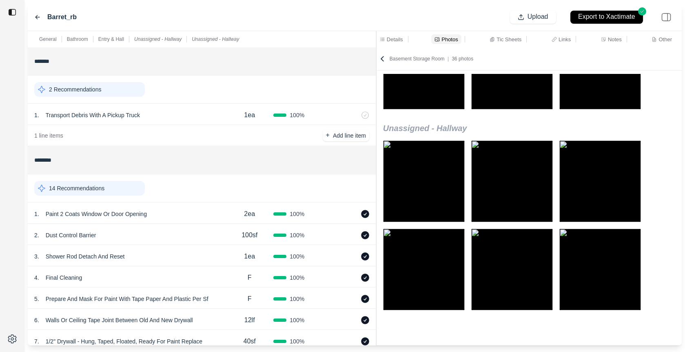
scroll to position [913, 0]
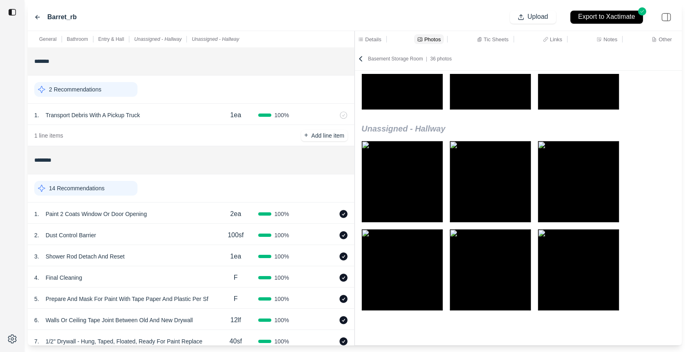
click at [311, 45] on div "General Bathroom Entry & Hall Unassigned - Hallway Unassigned - Hallway *******…" at bounding box center [355, 188] width 654 height 314
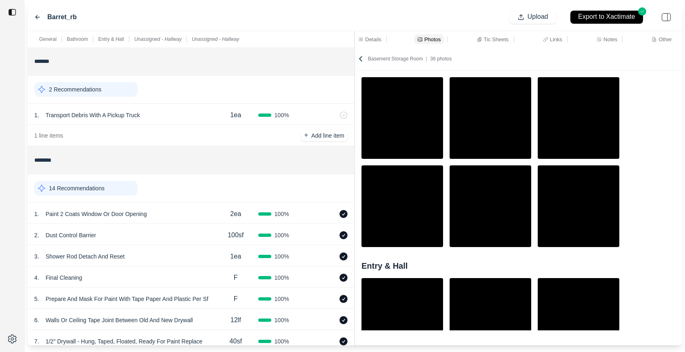
scroll to position [199, 0]
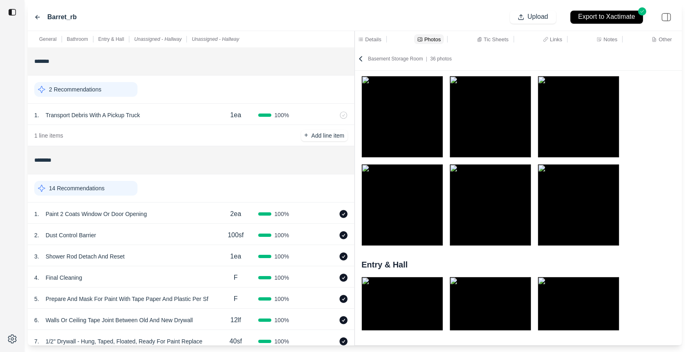
click at [486, 256] on div "Bathroom Entry & Hall Unassigned - Hallway Unassigned - Hallway" at bounding box center [518, 202] width 327 height 256
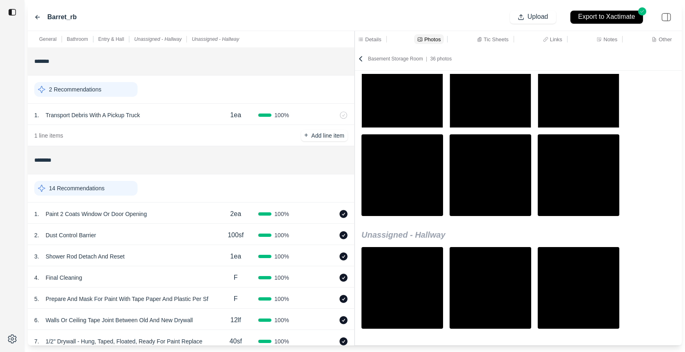
scroll to position [270, 0]
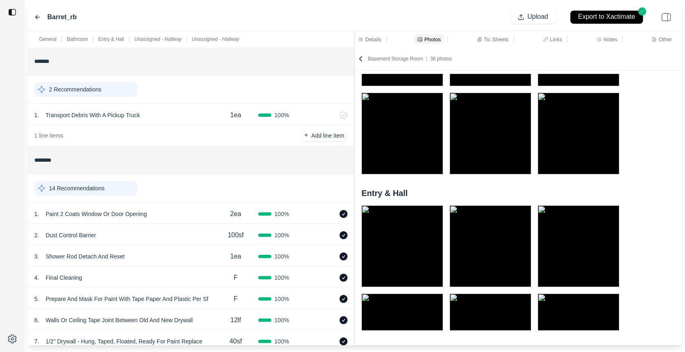
click at [422, 254] on img at bounding box center [403, 246] width 82 height 82
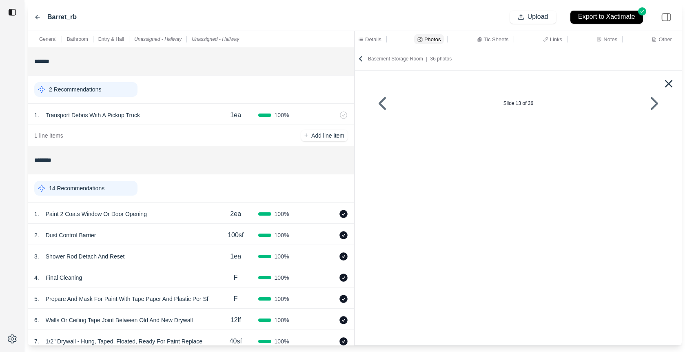
click at [667, 80] on icon at bounding box center [669, 83] width 13 height 13
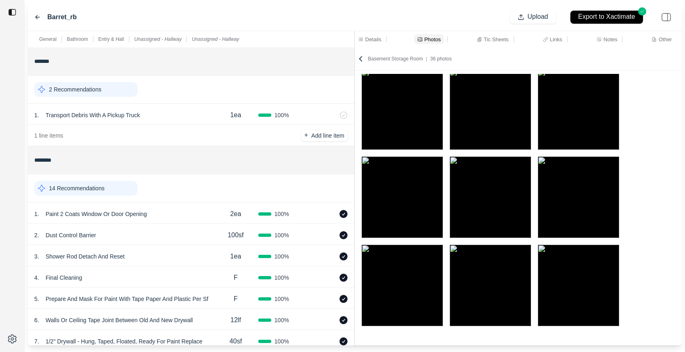
scroll to position [0, 0]
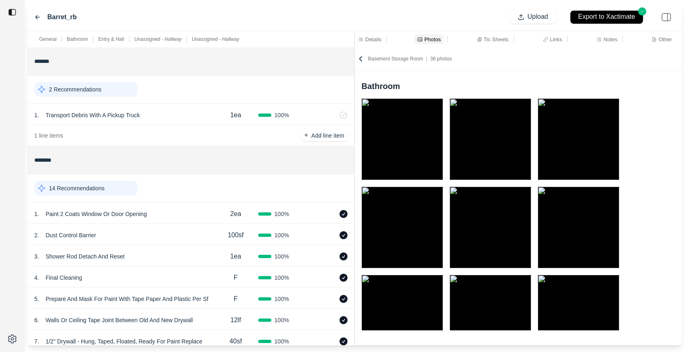
click at [38, 14] on icon at bounding box center [37, 17] width 7 height 7
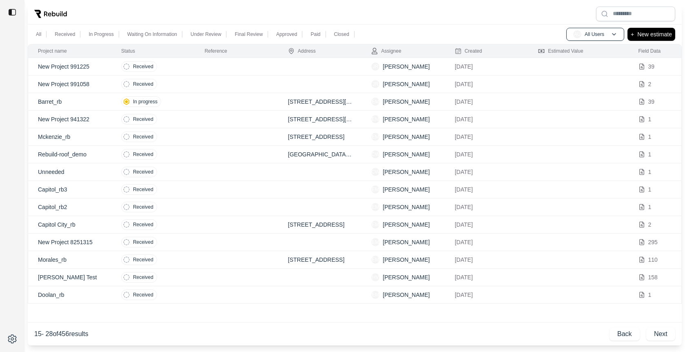
click at [196, 140] on td at bounding box center [236, 137] width 83 height 18
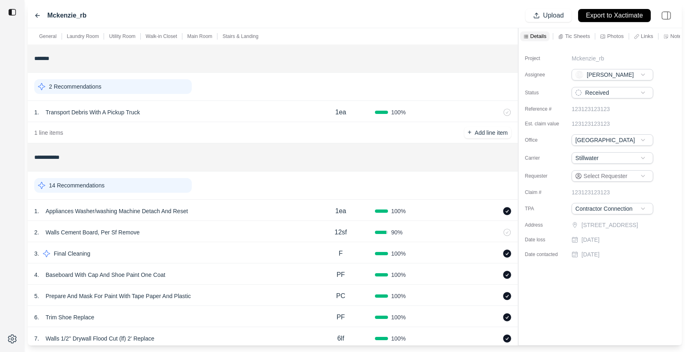
click at [621, 35] on p "Photos" at bounding box center [615, 36] width 16 height 7
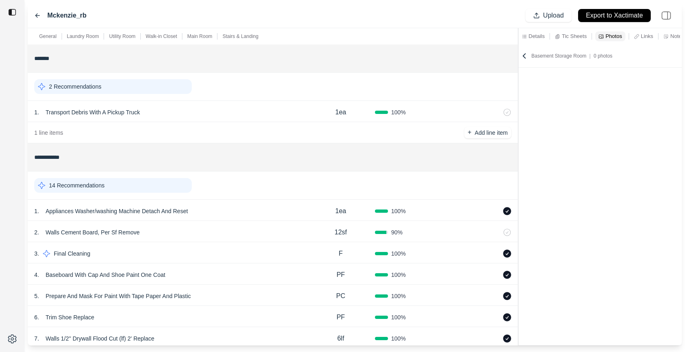
click at [35, 16] on icon at bounding box center [37, 15] width 7 height 7
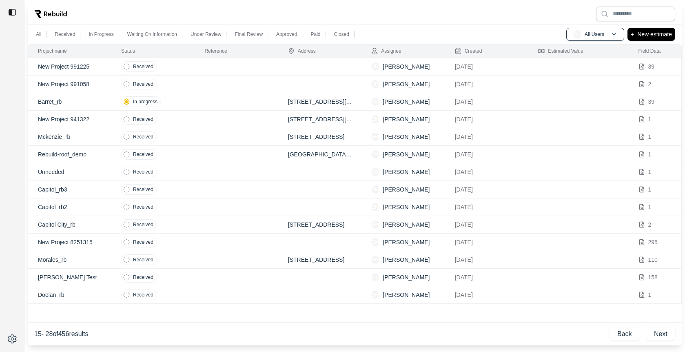
click at [211, 105] on td at bounding box center [236, 102] width 83 height 18
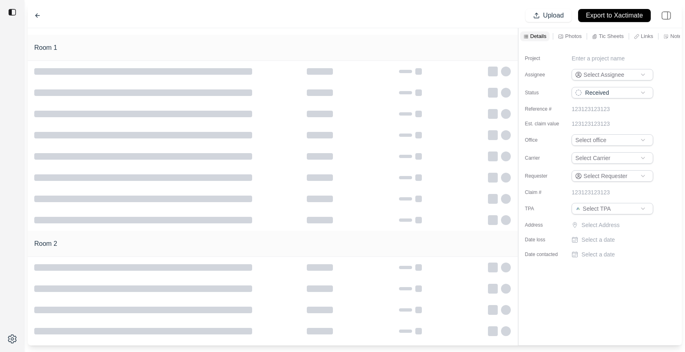
type input "**********"
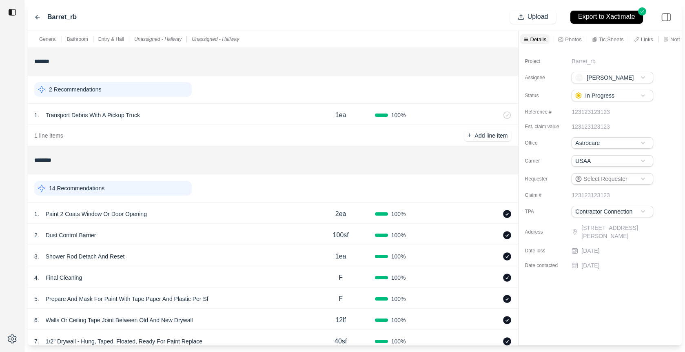
click at [618, 38] on p "Tic Sheets" at bounding box center [611, 39] width 25 height 7
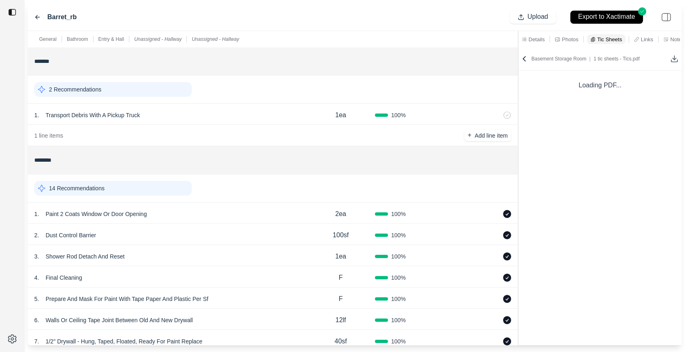
click at [566, 41] on p "Photos" at bounding box center [570, 39] width 16 height 7
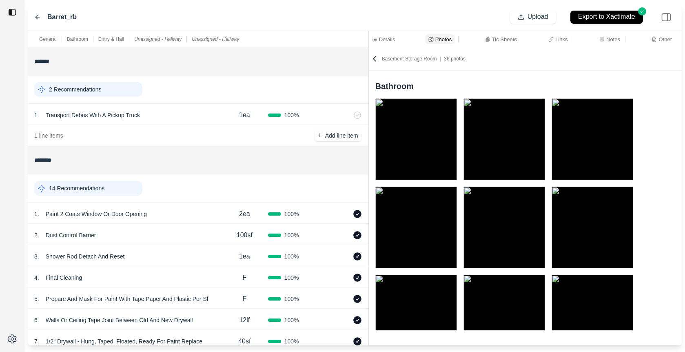
click at [257, 75] on div "General Bathroom Entry & Hall Unassigned - Hallway Unassigned - Hallway *******…" at bounding box center [355, 188] width 654 height 314
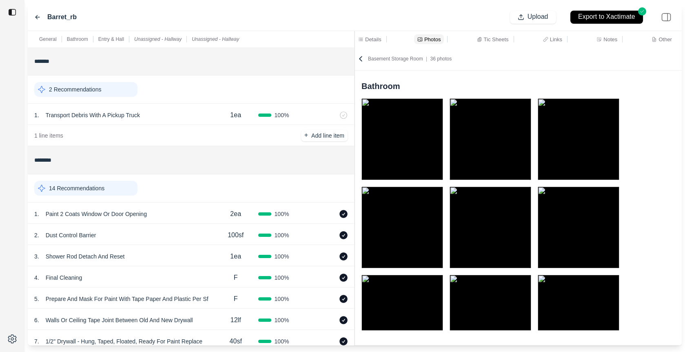
click at [424, 252] on img at bounding box center [403, 228] width 82 height 82
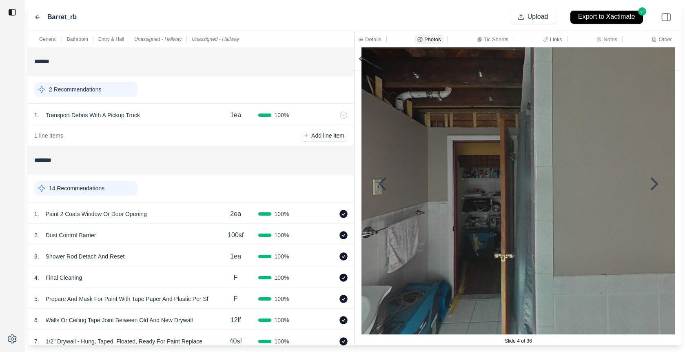
scroll to position [75, 0]
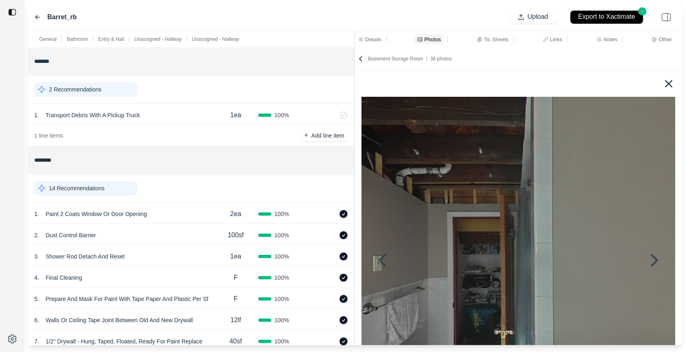
click at [666, 85] on icon at bounding box center [669, 83] width 13 height 13
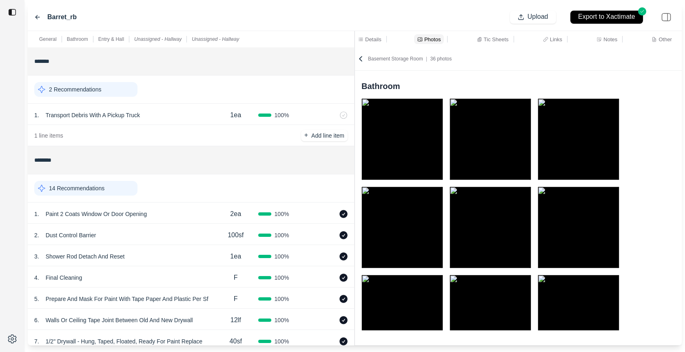
click at [232, 22] on div "Barret_rb Upload Export to Xactimate" at bounding box center [355, 17] width 654 height 28
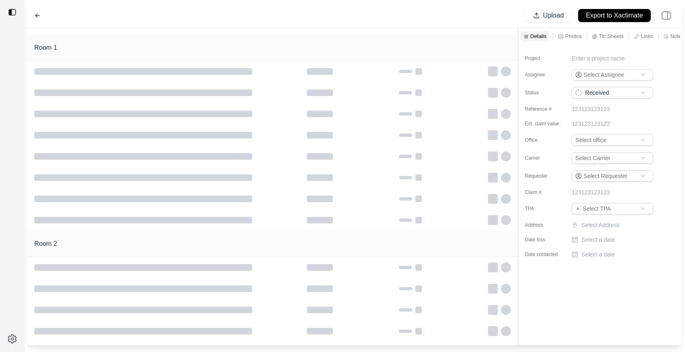
type input "**********"
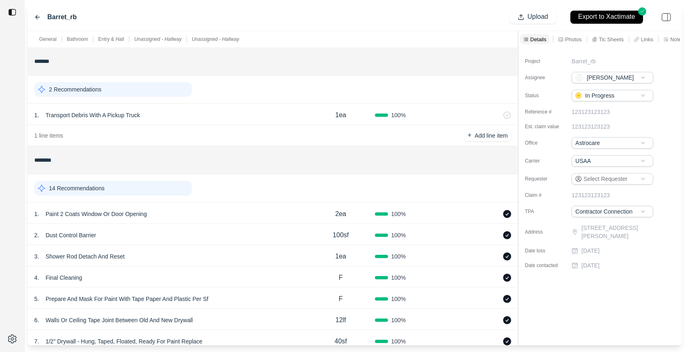
click at [567, 37] on p "Photos" at bounding box center [573, 39] width 16 height 7
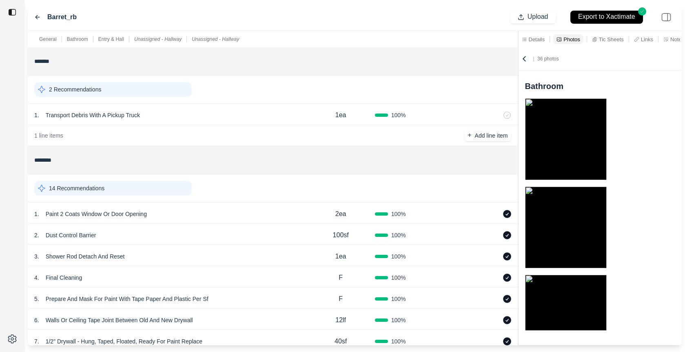
click at [541, 37] on p "Details" at bounding box center [537, 39] width 16 height 7
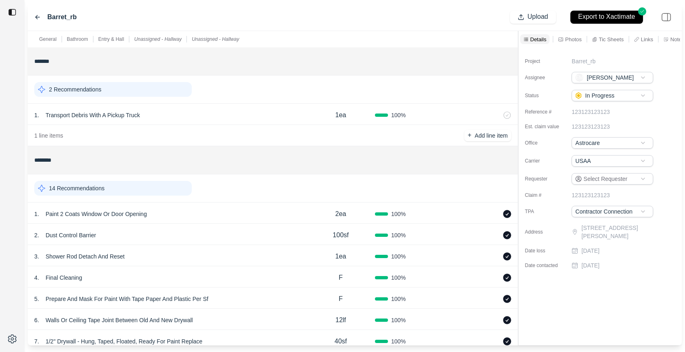
scroll to position [72, 0]
